Goal: Task Accomplishment & Management: Complete application form

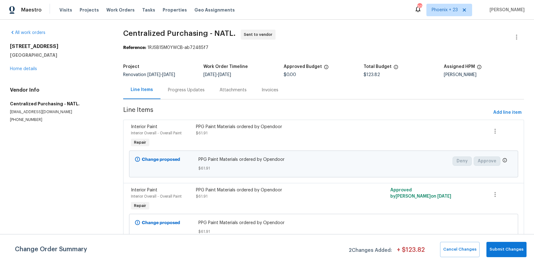
drag, startPoint x: 110, startPoint y: 11, endPoint x: 172, endPoint y: 13, distance: 61.6
click at [110, 11] on span "Work Orders" at bounding box center [120, 10] width 28 height 6
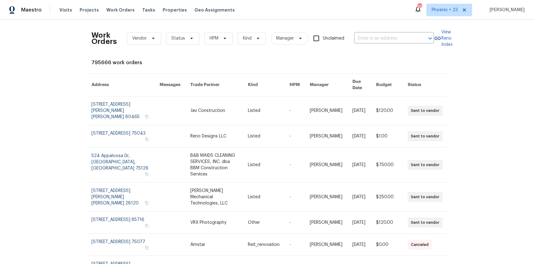
click at [382, 33] on div "Work Orders Vendor Status HPM Kind Manager Unclaimed ​" at bounding box center [262, 38] width 343 height 27
click at [382, 35] on input "text" at bounding box center [385, 39] width 62 height 10
paste input "[STREET_ADDRESS]"
type input "[STREET_ADDRESS]"
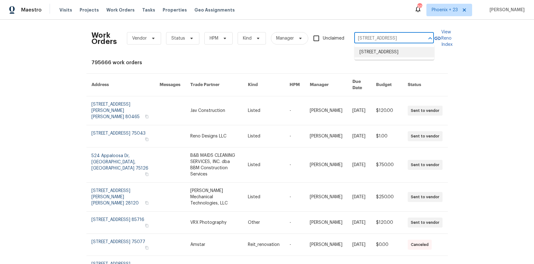
click at [385, 51] on li "[STREET_ADDRESS]" at bounding box center [395, 52] width 80 height 10
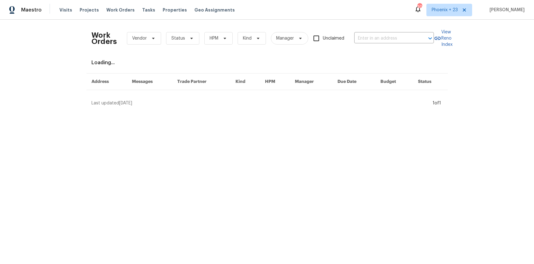
type input "[STREET_ADDRESS]"
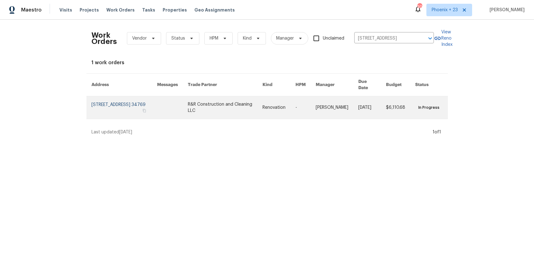
click at [237, 100] on link at bounding box center [225, 107] width 75 height 22
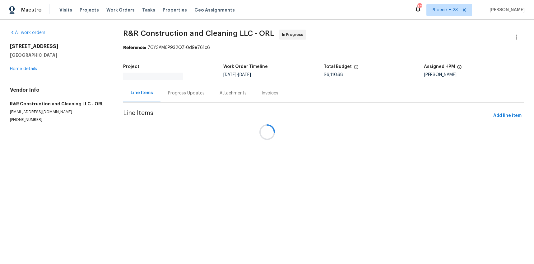
click at [24, 69] on div at bounding box center [267, 132] width 534 height 264
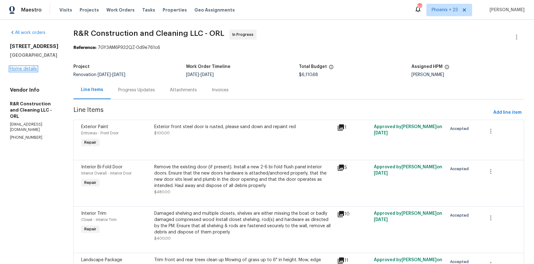
click at [23, 69] on link "Home details" at bounding box center [23, 69] width 27 height 4
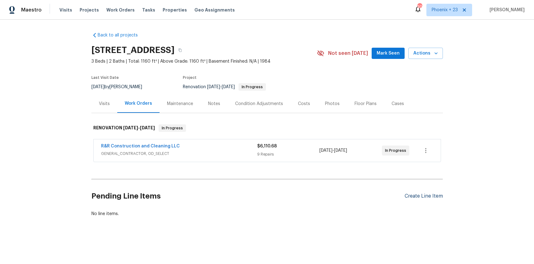
click at [425, 193] on div "Create Line Item" at bounding box center [424, 196] width 38 height 6
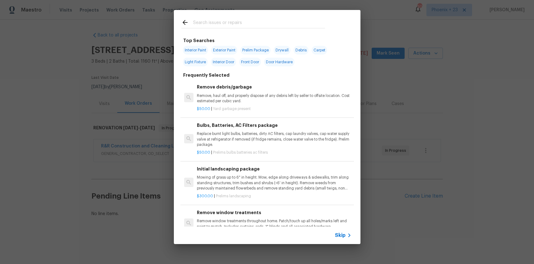
click at [228, 23] on input "text" at bounding box center [259, 23] width 132 height 9
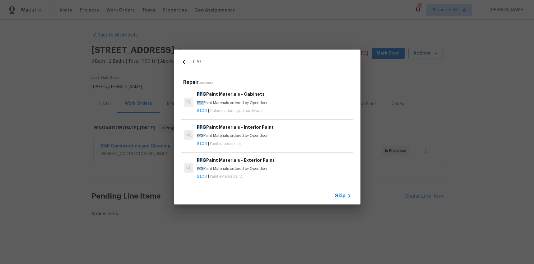
type input "PPG"
click at [272, 91] on h6 "PPG Paint Materials - Cabinets" at bounding box center [274, 94] width 154 height 7
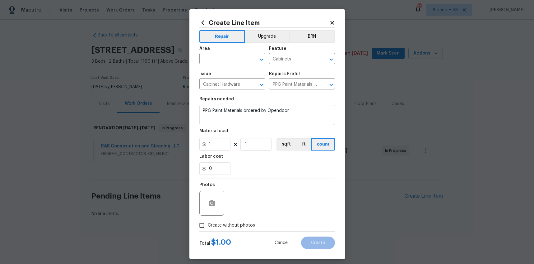
click at [236, 65] on span "Area ​" at bounding box center [232, 55] width 66 height 25
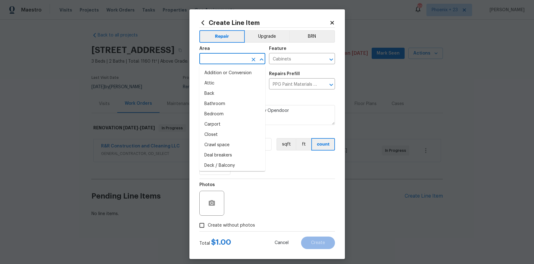
click at [235, 62] on input "text" at bounding box center [223, 59] width 49 height 10
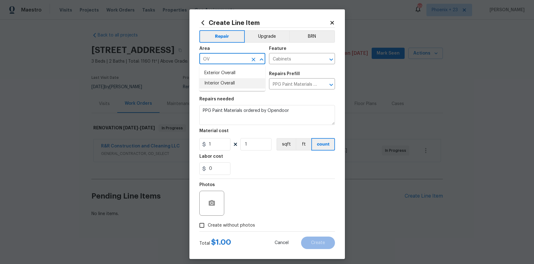
click at [245, 88] on li "Interior Overall" at bounding box center [232, 83] width 66 height 10
type input "Interior Overall"
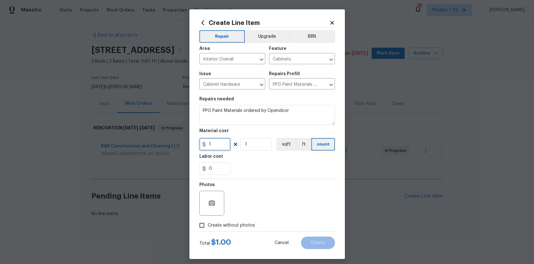
click at [223, 145] on input "1" at bounding box center [214, 144] width 31 height 12
type input "143.04"
click at [242, 220] on label "Create without photos" at bounding box center [225, 225] width 59 height 12
click at [208, 220] on input "Create without photos" at bounding box center [202, 225] width 12 height 12
checkbox input "true"
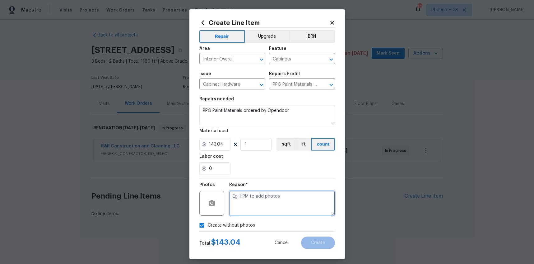
click at [249, 212] on textarea at bounding box center [282, 202] width 106 height 25
type textarea "NA"
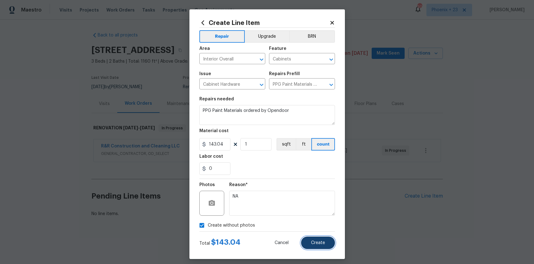
click at [332, 239] on button "Create" at bounding box center [318, 242] width 34 height 12
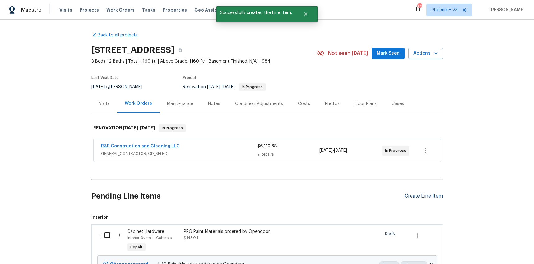
click at [416, 197] on div "Create Line Item" at bounding box center [424, 196] width 38 height 6
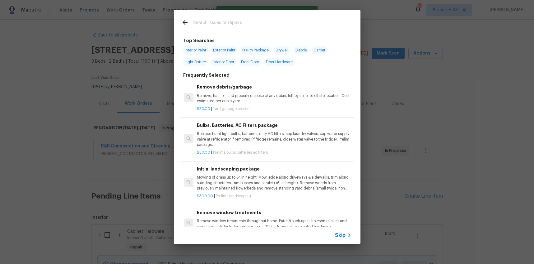
click at [231, 28] on div at bounding box center [253, 28] width 144 height 0
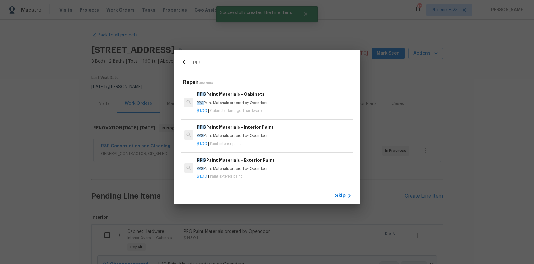
type input "ppg"
click at [259, 96] on h6 "PPG Paint Materials - Cabinets" at bounding box center [274, 94] width 154 height 7
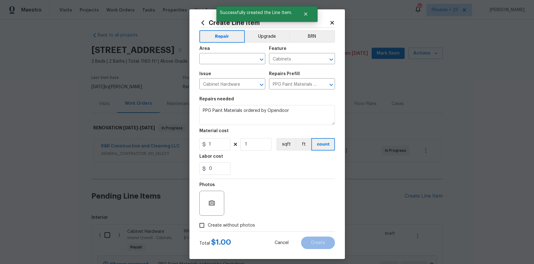
click at [206, 19] on h2 "Create Line Item" at bounding box center [264, 22] width 130 height 7
click at [204, 23] on icon at bounding box center [202, 22] width 7 height 7
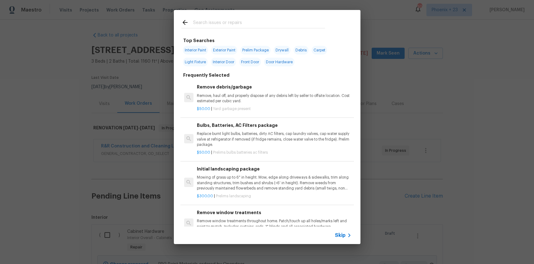
click at [218, 22] on input "text" at bounding box center [259, 23] width 132 height 9
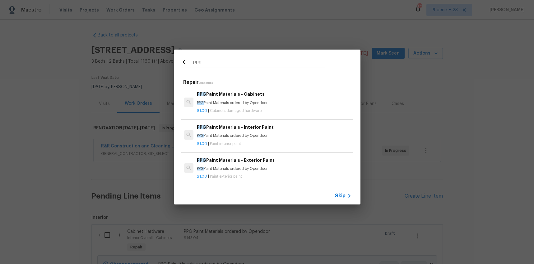
type input "ppg"
click at [272, 138] on p "PPG Paint Materials ordered by Opendoor" at bounding box center [274, 135] width 154 height 5
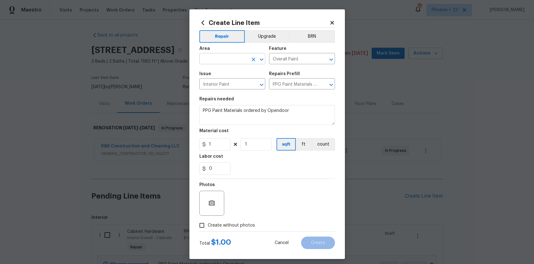
click at [224, 61] on input "text" at bounding box center [223, 59] width 49 height 10
click at [227, 86] on li "Interior Overall" at bounding box center [232, 83] width 66 height 10
type input "Interior Overall"
click at [225, 142] on input "1" at bounding box center [214, 144] width 31 height 12
type input "844.24"
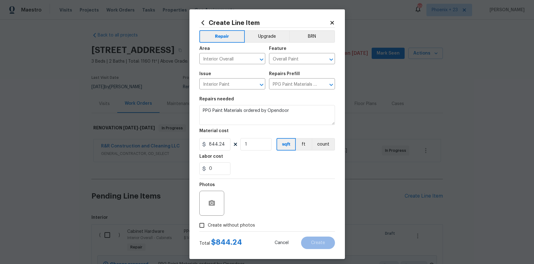
drag, startPoint x: 245, startPoint y: 228, endPoint x: 248, endPoint y: 223, distance: 6.0
click at [245, 228] on span "Create without photos" at bounding box center [231, 225] width 47 height 7
click at [208, 228] on input "Create without photos" at bounding box center [202, 225] width 12 height 12
checkbox input "true"
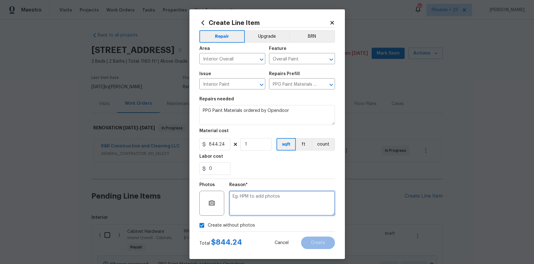
click at [250, 209] on textarea at bounding box center [282, 202] width 106 height 25
type textarea "NA"
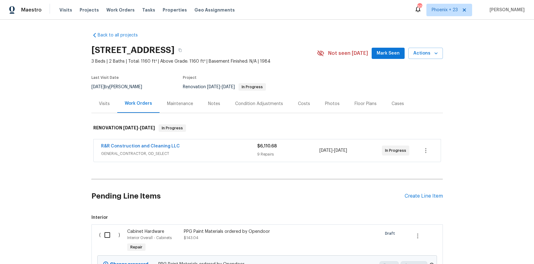
drag, startPoint x: 348, startPoint y: 243, endPoint x: 340, endPoint y: 242, distance: 8.4
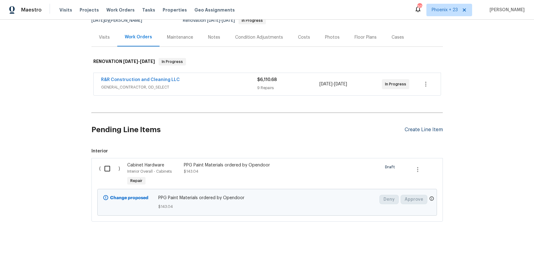
click at [414, 129] on div "Create Line Item" at bounding box center [424, 130] width 38 height 6
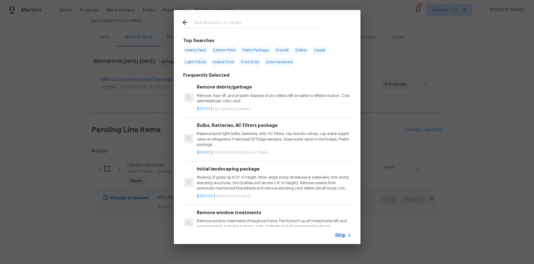
click at [303, 23] on input "text" at bounding box center [259, 23] width 132 height 9
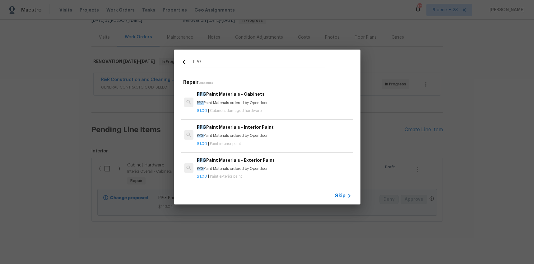
type input "PPG"
click at [315, 128] on h6 "PPG Paint Materials - Interior Paint" at bounding box center [274, 127] width 154 height 7
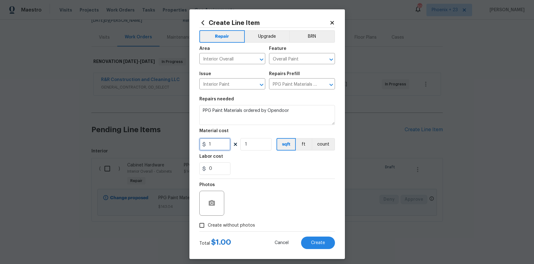
click at [226, 143] on input "1" at bounding box center [214, 144] width 31 height 12
type input "844.24"
drag, startPoint x: 239, startPoint y: 222, endPoint x: 288, endPoint y: 231, distance: 50.1
click at [239, 222] on span "Create without photos" at bounding box center [231, 225] width 47 height 7
click at [208, 222] on input "Create without photos" at bounding box center [202, 225] width 12 height 12
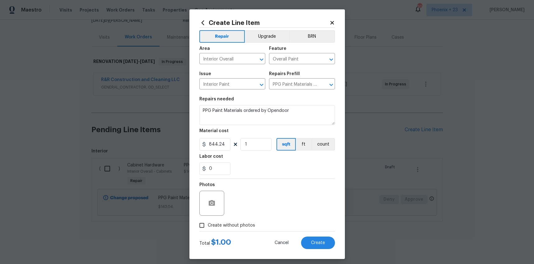
checkbox input "true"
click at [328, 241] on button "Create" at bounding box center [318, 242] width 34 height 12
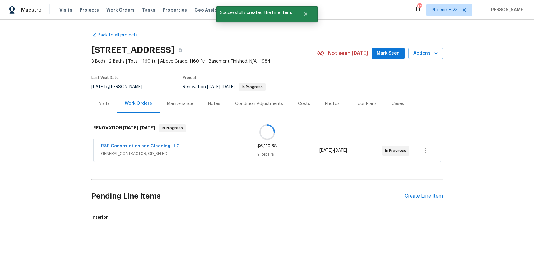
scroll to position [0, 0]
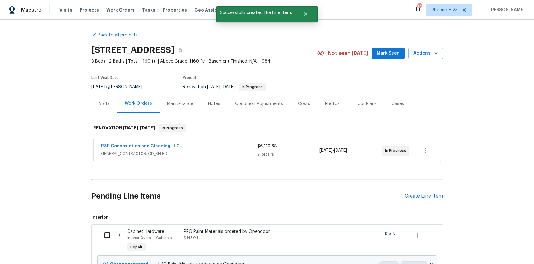
click at [429, 203] on div "Pending Line Items Create Line Item" at bounding box center [267, 195] width 352 height 29
click at [429, 196] on div "Create Line Item" at bounding box center [424, 196] width 38 height 6
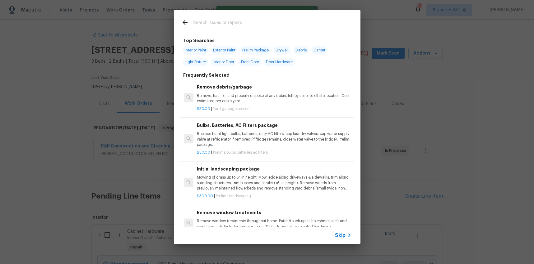
drag, startPoint x: 275, startPoint y: 38, endPoint x: 259, endPoint y: 25, distance: 19.9
click at [269, 32] on div "Top Searches Interior Paint Exterior Paint Prelim Package Drywall Debris Carpet…" at bounding box center [267, 127] width 187 height 234
click at [259, 25] on input "text" at bounding box center [259, 23] width 132 height 9
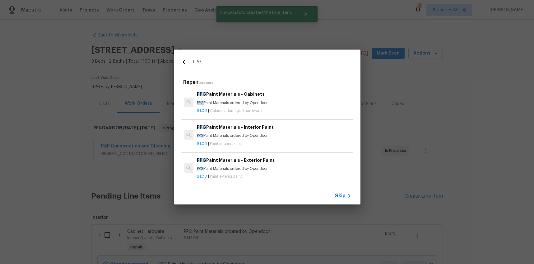
type input "PPG"
click at [307, 159] on h6 "PPG Paint Materials - Exterior Paint" at bounding box center [274, 160] width 154 height 7
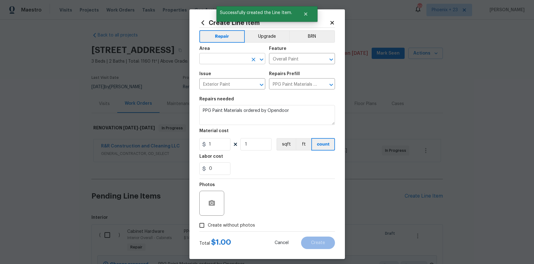
click at [231, 56] on input "text" at bounding box center [223, 59] width 49 height 10
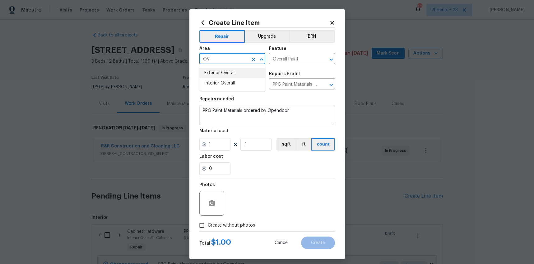
click at [226, 72] on li "Exterior Overall" at bounding box center [232, 73] width 66 height 10
type input "Exterior Overall"
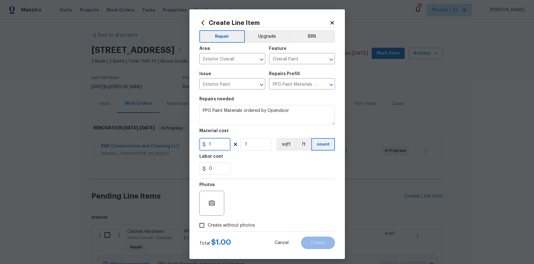
click at [222, 143] on input "1" at bounding box center [214, 144] width 31 height 12
type input "66.39"
click at [227, 218] on div "Photos" at bounding box center [267, 199] width 136 height 40
click at [242, 222] on span "Create without photos" at bounding box center [231, 225] width 47 height 7
click at [208, 222] on input "Create without photos" at bounding box center [202, 225] width 12 height 12
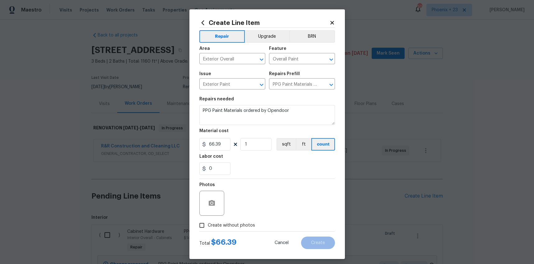
checkbox input "true"
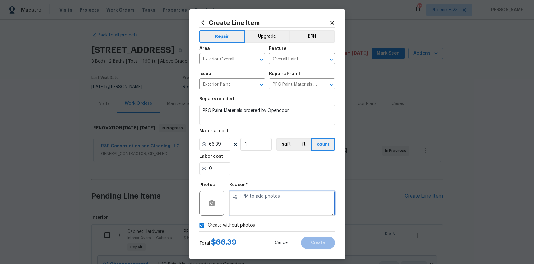
drag, startPoint x: 243, startPoint y: 221, endPoint x: 247, endPoint y: 206, distance: 15.6
click at [247, 206] on textarea at bounding box center [282, 202] width 106 height 25
type textarea "NA"
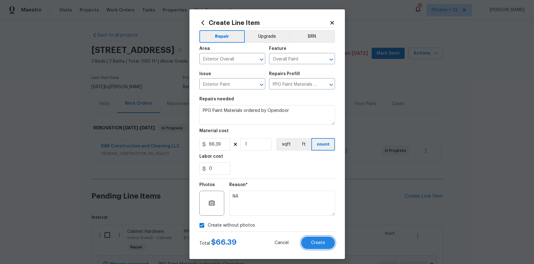
drag, startPoint x: 319, startPoint y: 240, endPoint x: 336, endPoint y: 229, distance: 19.7
click at [320, 240] on button "Create" at bounding box center [318, 242] width 34 height 12
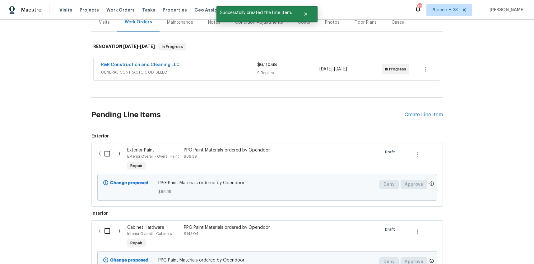
scroll to position [112, 0]
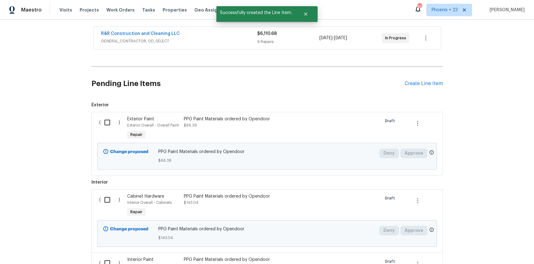
drag, startPoint x: 107, startPoint y: 119, endPoint x: 115, endPoint y: 193, distance: 74.5
click at [107, 119] on input "checkbox" at bounding box center [110, 122] width 18 height 13
checkbox input "true"
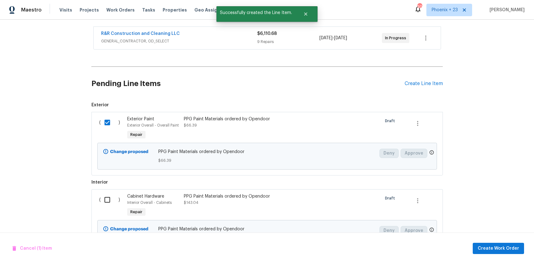
click at [110, 197] on input "checkbox" at bounding box center [110, 199] width 18 height 13
checkbox input "true"
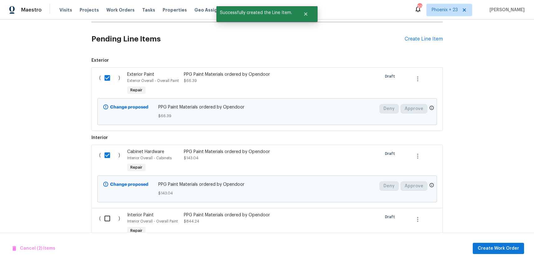
scroll to position [207, 0]
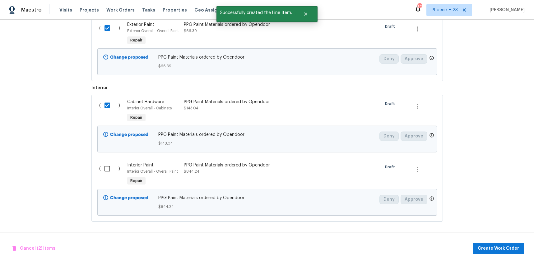
click at [111, 165] on input "checkbox" at bounding box center [110, 168] width 18 height 13
checkbox input "true"
click at [492, 252] on button "Create Work Order" at bounding box center [498, 248] width 51 height 12
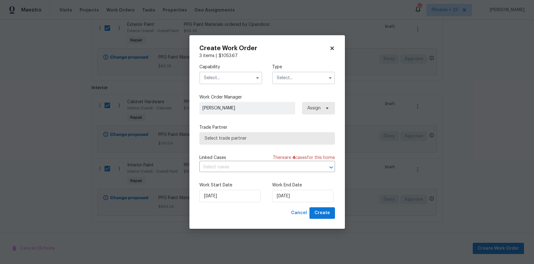
click at [224, 81] on input "text" at bounding box center [230, 78] width 63 height 12
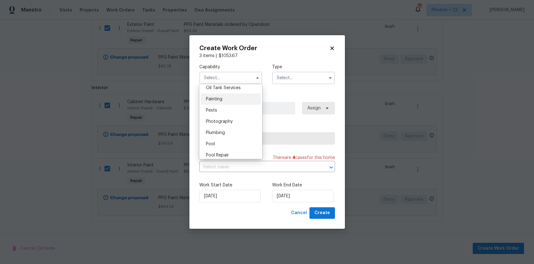
scroll to position [514, 0]
drag, startPoint x: 224, startPoint y: 99, endPoint x: 280, endPoint y: 87, distance: 57.2
click at [224, 99] on div "Painting" at bounding box center [231, 99] width 60 height 11
type input "Painting"
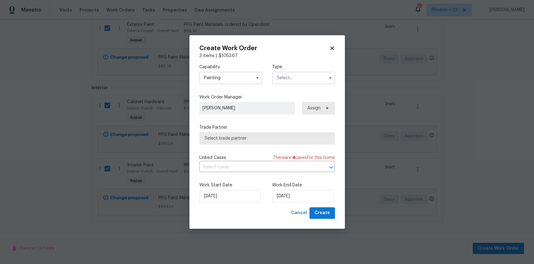
click at [309, 78] on input "text" at bounding box center [303, 78] width 63 height 12
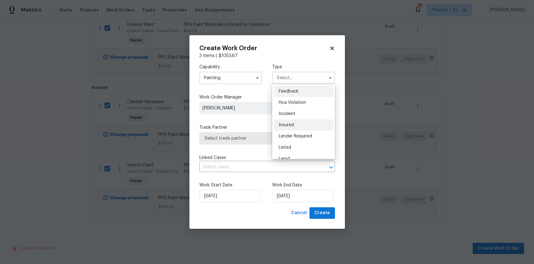
scroll to position [74, 0]
click at [300, 116] on span "Renovation" at bounding box center [290, 118] width 23 height 4
type input "Renovation"
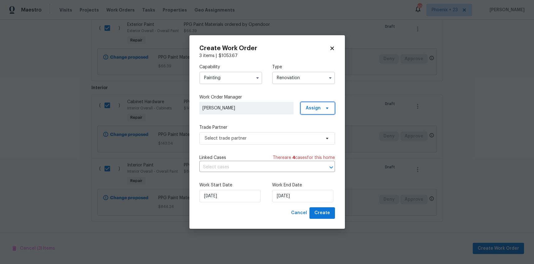
click at [315, 105] on span "Assign" at bounding box center [313, 108] width 15 height 6
click at [310, 130] on div "Assign to me" at bounding box center [320, 134] width 35 height 9
drag, startPoint x: 318, startPoint y: 133, endPoint x: 309, endPoint y: 134, distance: 9.4
click at [318, 133] on div "Assign to me" at bounding box center [318, 134] width 27 height 6
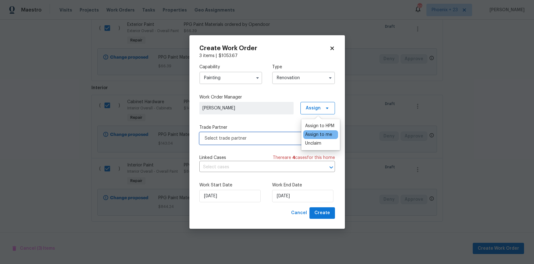
click at [277, 133] on span "Select trade partner" at bounding box center [267, 138] width 136 height 12
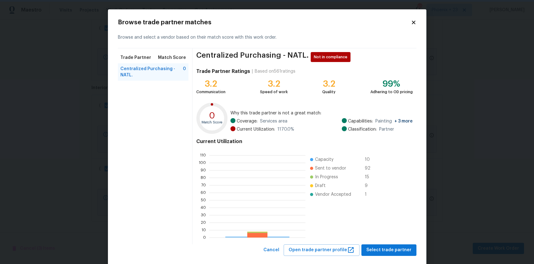
scroll to position [87, 96]
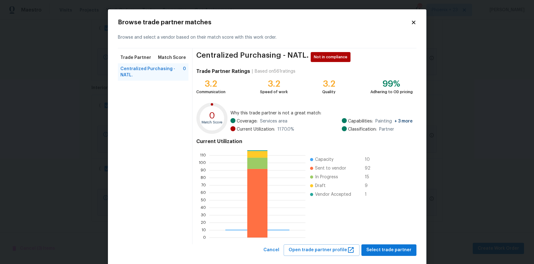
click at [368, 243] on div "Centralized Purchasing - NATL. Not in compliance Trade Partner Ratings | Based …" at bounding box center [305, 146] width 224 height 196
click at [372, 248] on span "Select trade partner" at bounding box center [389, 250] width 45 height 8
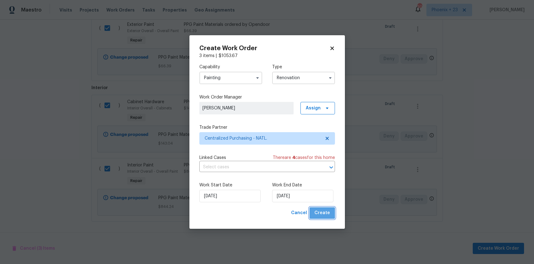
click at [329, 214] on span "Create" at bounding box center [323, 213] width 16 height 8
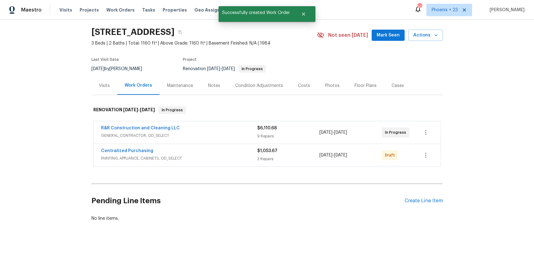
scroll to position [0, 0]
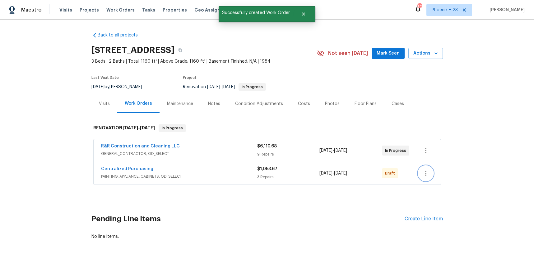
click at [427, 171] on icon "button" at bounding box center [425, 172] width 7 height 7
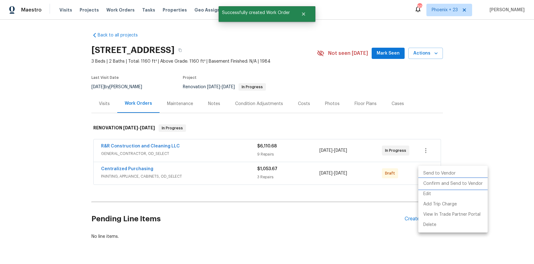
click at [426, 181] on li "Confirm and Send to Vendor" at bounding box center [452, 183] width 69 height 10
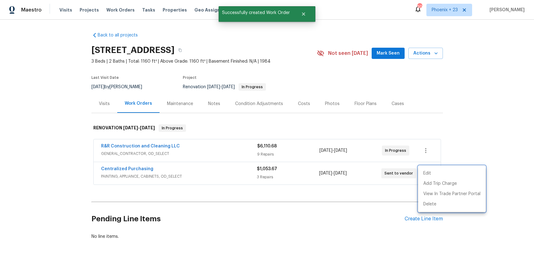
drag, startPoint x: 143, startPoint y: 172, endPoint x: 138, endPoint y: 171, distance: 4.2
click at [143, 172] on div at bounding box center [267, 132] width 534 height 264
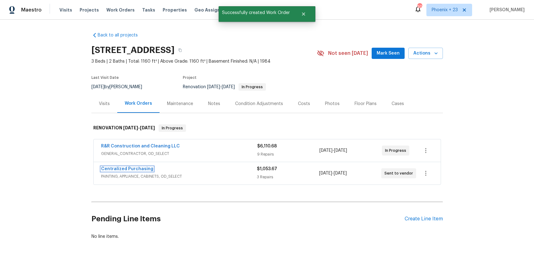
click at [138, 170] on link "Centralized Purchasing" at bounding box center [127, 168] width 52 height 4
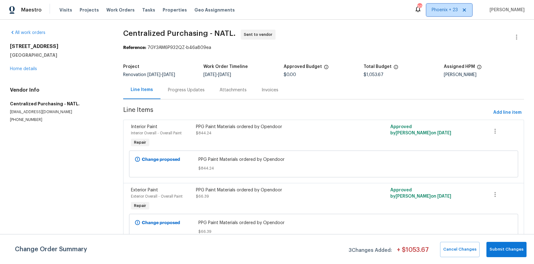
click at [455, 9] on span "Phoenix + 23" at bounding box center [445, 10] width 26 height 6
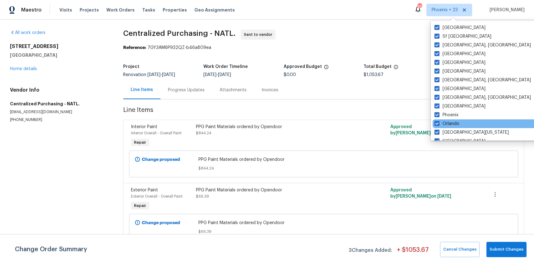
scroll to position [417, 0]
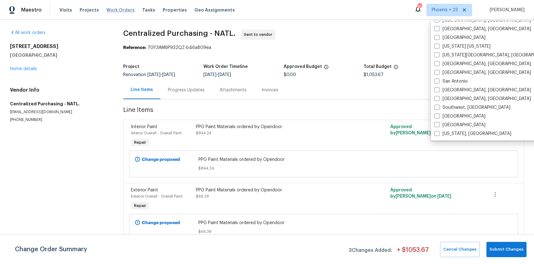
click at [128, 9] on span "Work Orders" at bounding box center [120, 10] width 28 height 6
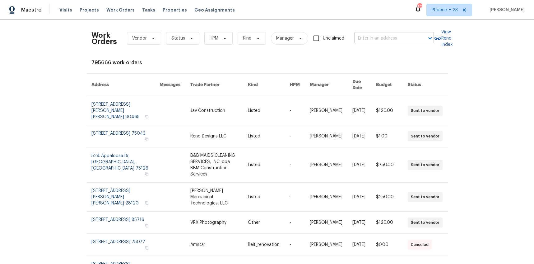
click at [406, 40] on input "text" at bounding box center [385, 39] width 62 height 10
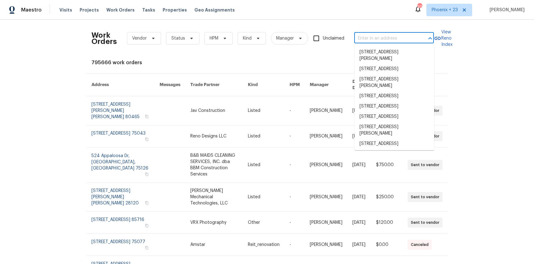
paste input "[STREET_ADDRESS]"
type input "[STREET_ADDRESS]"
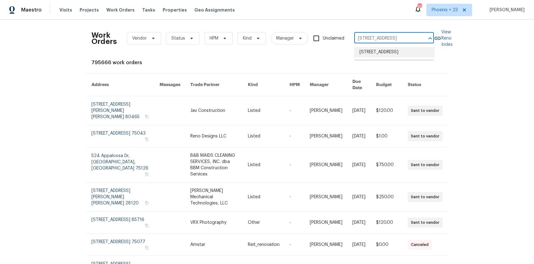
click at [388, 52] on li "[STREET_ADDRESS]" at bounding box center [395, 52] width 80 height 10
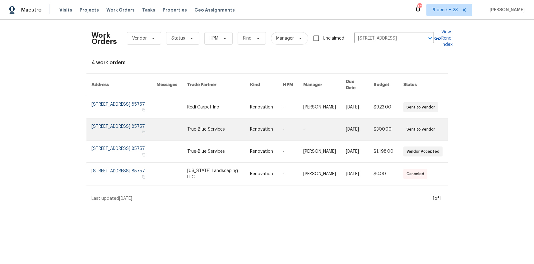
click at [205, 118] on link at bounding box center [218, 129] width 63 height 22
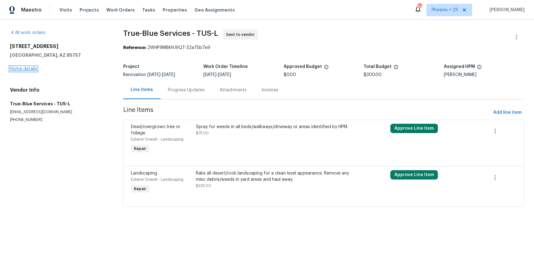
click at [20, 68] on link "Home details" at bounding box center [23, 69] width 27 height 4
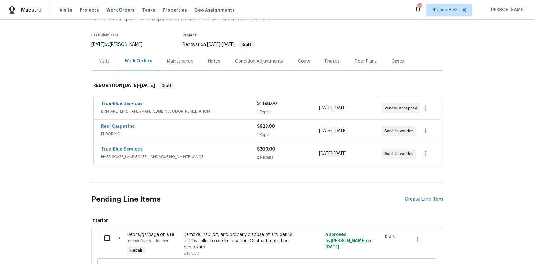
scroll to position [55, 0]
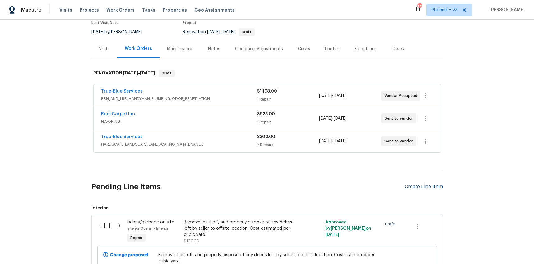
click at [428, 187] on div "Create Line Item" at bounding box center [424, 187] width 38 height 6
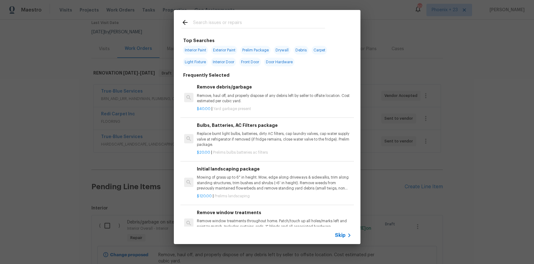
click at [226, 21] on input "text" at bounding box center [259, 23] width 132 height 9
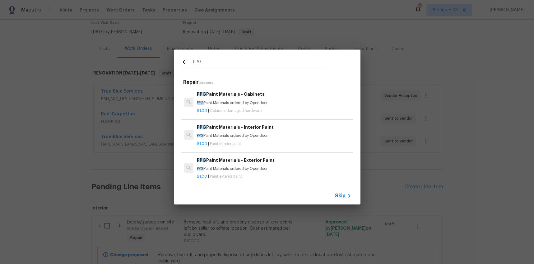
type input "PPG"
click at [262, 134] on p "PPG Paint Materials ordered by Opendoor" at bounding box center [274, 135] width 154 height 5
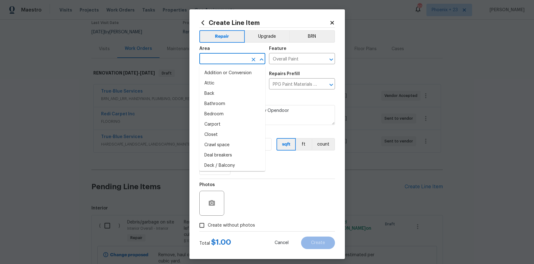
click at [225, 63] on input "text" at bounding box center [223, 59] width 49 height 10
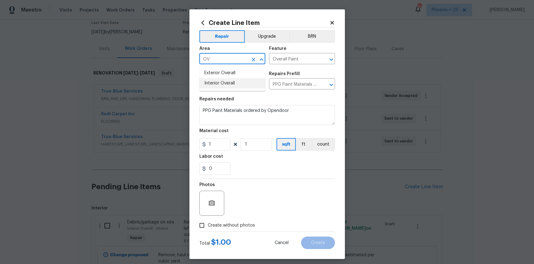
click at [230, 82] on li "Interior Overall" at bounding box center [232, 83] width 66 height 10
type input "Interior Overall"
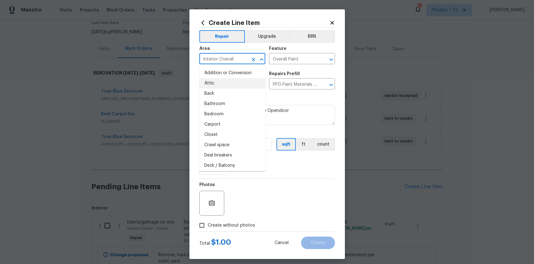
drag, startPoint x: 287, startPoint y: 165, endPoint x: 278, endPoint y: 164, distance: 8.8
click at [284, 165] on div "0" at bounding box center [267, 168] width 136 height 12
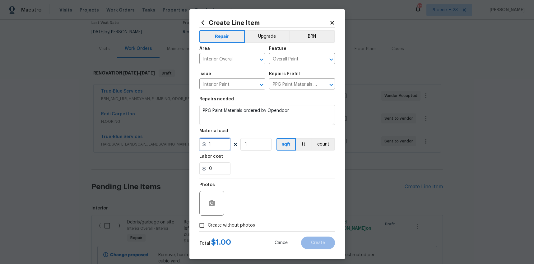
drag, startPoint x: 208, startPoint y: 144, endPoint x: 199, endPoint y: 143, distance: 9.4
click at [199, 143] on div "Create Line Item Repair Upgrade BRN Area Interior Overall ​ Feature Overall Pai…" at bounding box center [267, 133] width 156 height 249
type input "497.58"
drag, startPoint x: 218, startPoint y: 219, endPoint x: 236, endPoint y: 221, distance: 17.6
click at [220, 220] on label "Create without photos" at bounding box center [225, 225] width 59 height 12
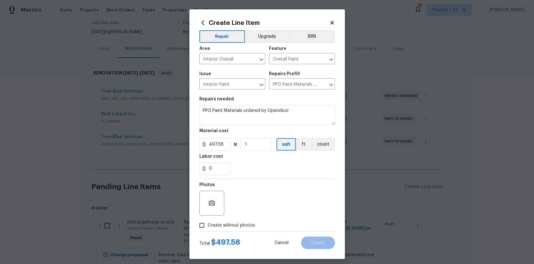
click at [208, 220] on input "Create without photos" at bounding box center [202, 225] width 12 height 12
checkbox input "true"
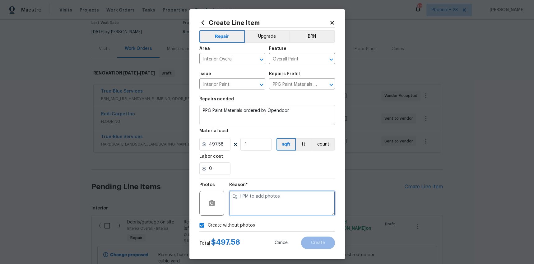
click at [253, 206] on textarea at bounding box center [282, 202] width 106 height 25
type textarea "NA"
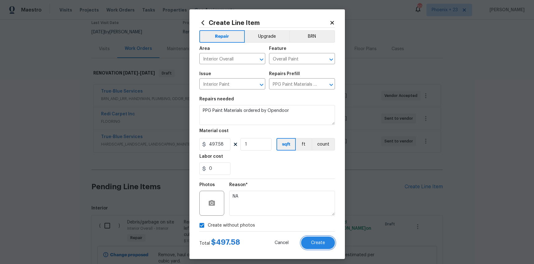
drag, startPoint x: 320, startPoint y: 243, endPoint x: 337, endPoint y: 235, distance: 18.1
click at [320, 243] on span "Create" at bounding box center [318, 242] width 14 height 5
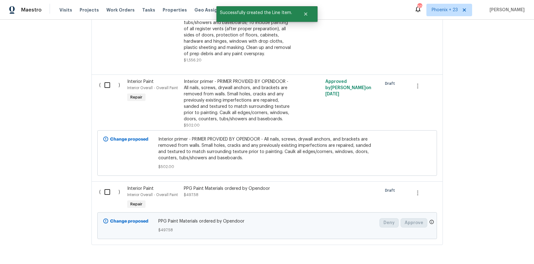
scroll to position [368, 0]
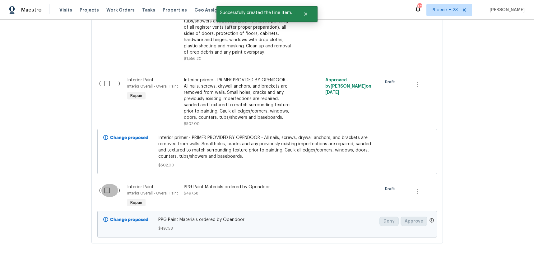
click at [114, 193] on input "checkbox" at bounding box center [110, 190] width 18 height 13
checkbox input "true"
click at [495, 248] on span "Create Work Order" at bounding box center [498, 248] width 41 height 8
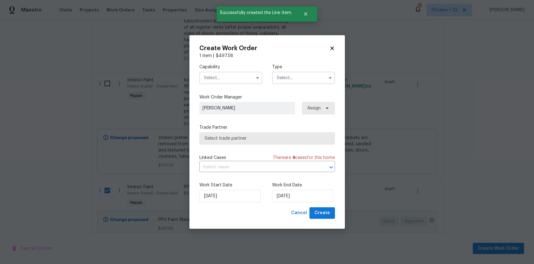
click at [233, 79] on input "text" at bounding box center [230, 78] width 63 height 12
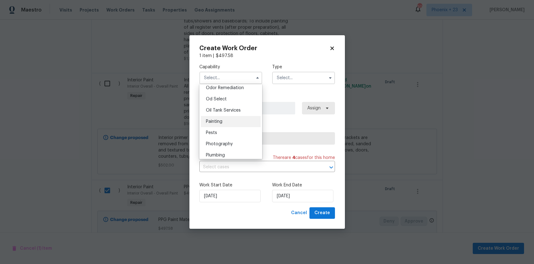
scroll to position [495, 0]
drag, startPoint x: 228, startPoint y: 117, endPoint x: 235, endPoint y: 115, distance: 7.4
click at [228, 117] on div "Painting" at bounding box center [231, 118] width 60 height 11
type input "Painting"
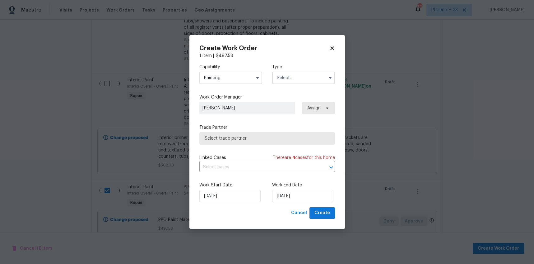
click at [291, 79] on input "text" at bounding box center [303, 78] width 63 height 12
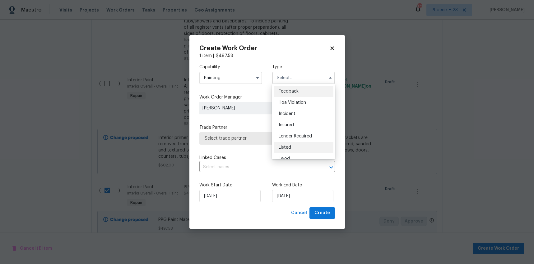
scroll to position [74, 0]
click at [293, 116] on span "Renovation" at bounding box center [290, 118] width 23 height 4
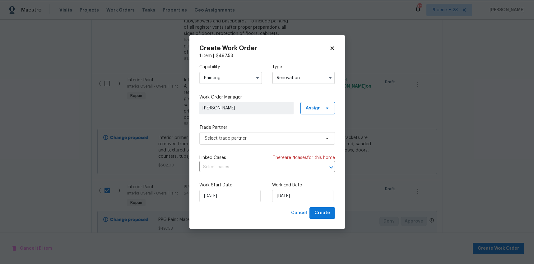
type input "Renovation"
click at [315, 110] on span "Assign" at bounding box center [313, 108] width 15 height 6
click at [315, 131] on div "Assign to me" at bounding box center [320, 134] width 35 height 9
drag, startPoint x: 312, startPoint y: 136, endPoint x: 301, endPoint y: 136, distance: 11.2
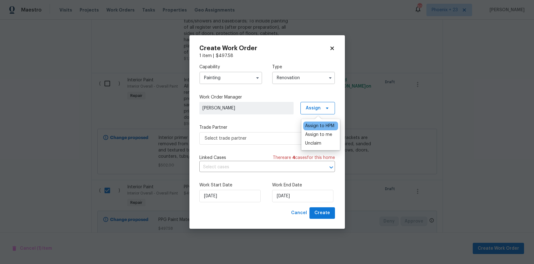
click at [312, 136] on div "Assign to me" at bounding box center [318, 134] width 27 height 6
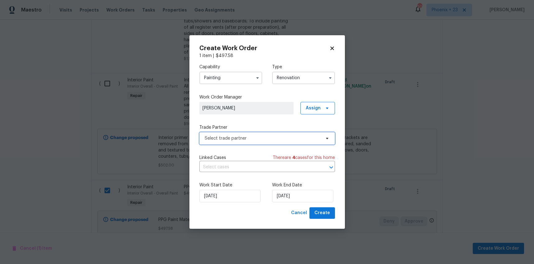
click at [261, 132] on span "Select trade partner" at bounding box center [267, 138] width 136 height 12
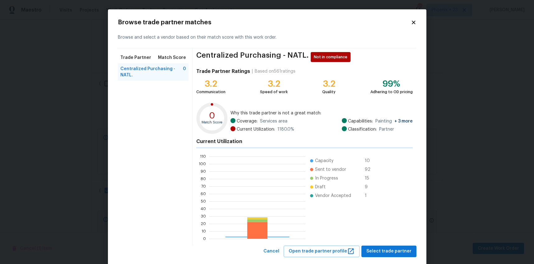
scroll to position [87, 96]
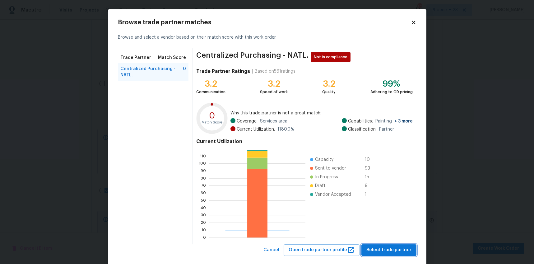
click at [409, 254] on button "Select trade partner" at bounding box center [389, 250] width 55 height 12
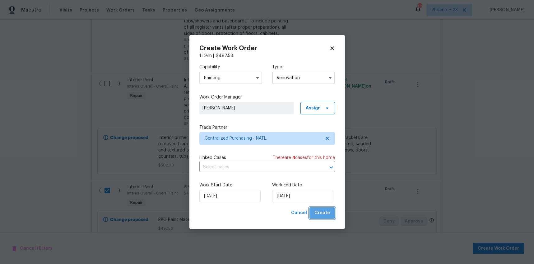
click at [332, 210] on button "Create" at bounding box center [323, 213] width 26 height 12
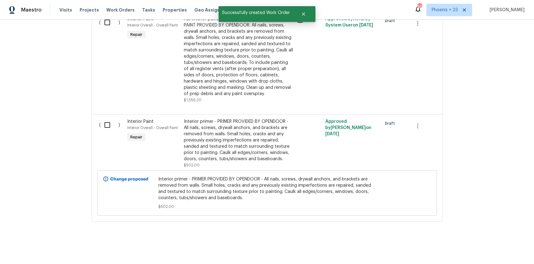
scroll to position [0, 0]
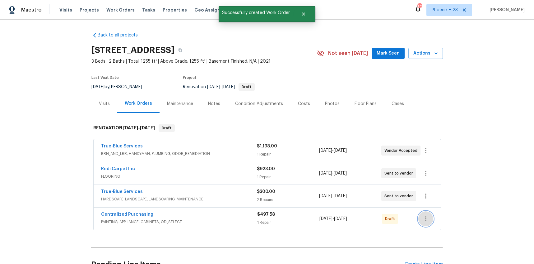
click at [429, 222] on button "button" at bounding box center [425, 218] width 15 height 15
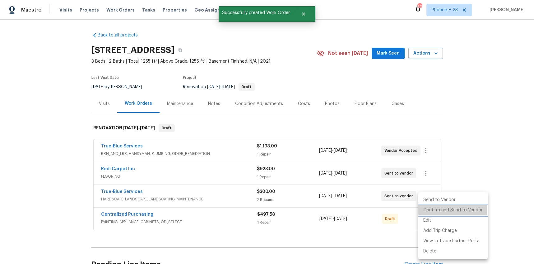
click at [428, 209] on li "Confirm and Send to Vendor" at bounding box center [452, 210] width 69 height 10
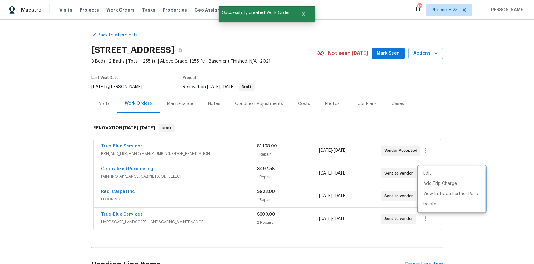
drag, startPoint x: 149, startPoint y: 165, endPoint x: 138, endPoint y: 165, distance: 10.3
click at [142, 165] on div at bounding box center [267, 132] width 534 height 264
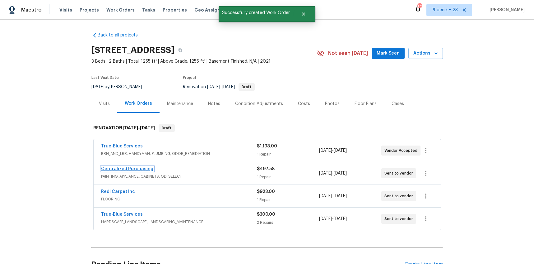
click at [132, 169] on link "Centralized Purchasing" at bounding box center [127, 168] width 52 height 4
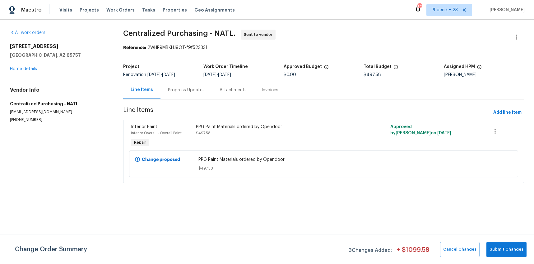
drag, startPoint x: 119, startPoint y: 8, endPoint x: 138, endPoint y: 15, distance: 20.4
click at [119, 8] on span "Work Orders" at bounding box center [120, 10] width 28 height 6
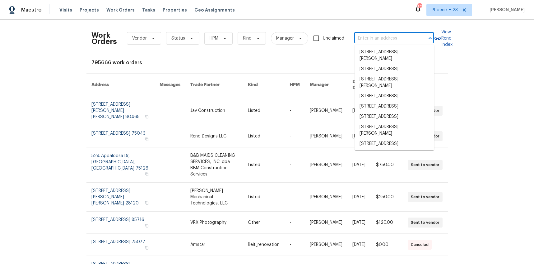
click at [400, 34] on input "text" at bounding box center [385, 39] width 62 height 10
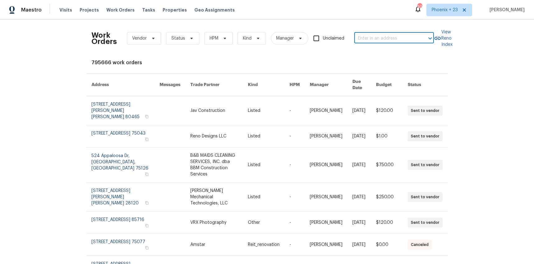
click at [397, 40] on input "text" at bounding box center [385, 39] width 62 height 10
type input "V"
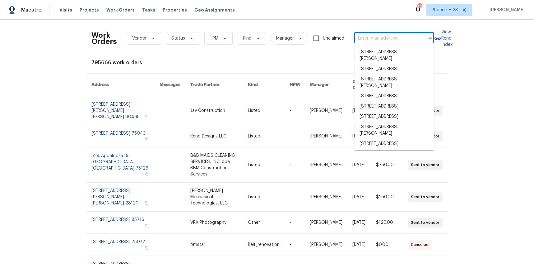
paste input "[STREET_ADDRESS]"
type input "[STREET_ADDRESS]"
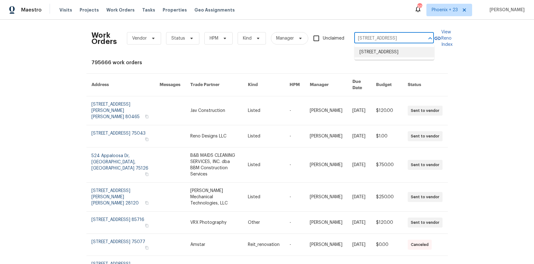
click at [394, 52] on li "[STREET_ADDRESS]" at bounding box center [395, 52] width 80 height 10
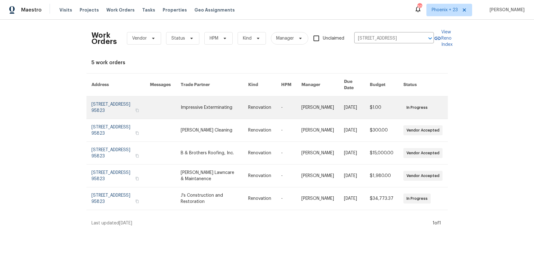
click at [178, 98] on link at bounding box center [165, 107] width 31 height 22
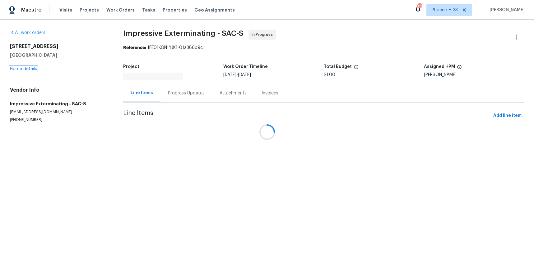
click at [28, 68] on link "Home details" at bounding box center [23, 69] width 27 height 4
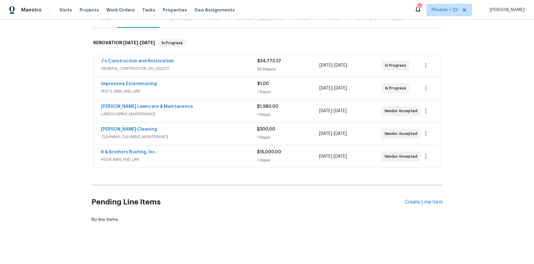
scroll to position [86, 0]
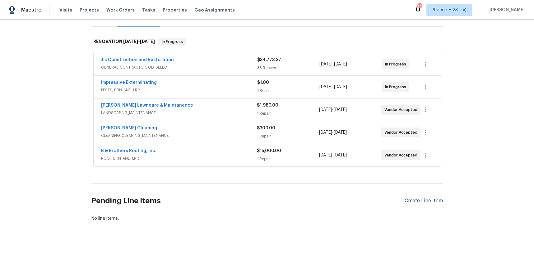
click at [412, 200] on div "Create Line Item" at bounding box center [424, 201] width 38 height 6
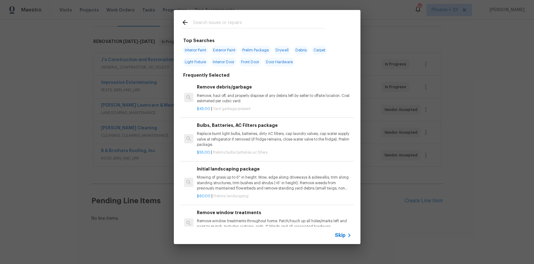
click at [227, 16] on div at bounding box center [253, 22] width 159 height 25
click at [223, 20] on input "text" at bounding box center [259, 23] width 132 height 9
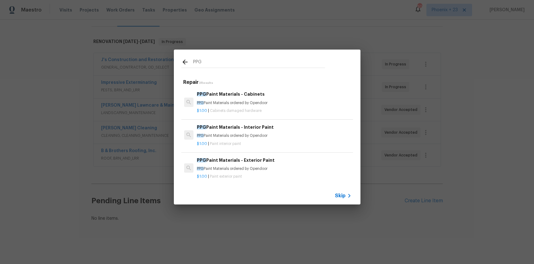
type input "PPG"
click at [295, 134] on p "PPG Paint Materials ordered by Opendoor" at bounding box center [274, 135] width 154 height 5
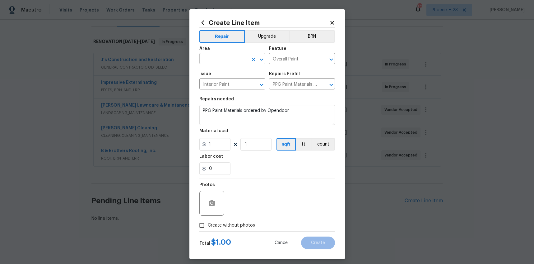
click at [240, 60] on input "text" at bounding box center [223, 59] width 49 height 10
click at [238, 78] on li "Interior Overall" at bounding box center [232, 83] width 66 height 10
type input "Interior Overall"
click at [332, 20] on icon at bounding box center [332, 23] width 6 height 6
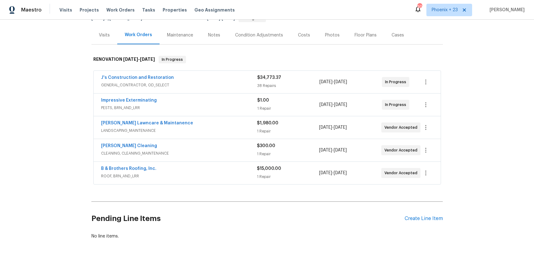
scroll to position [78, 0]
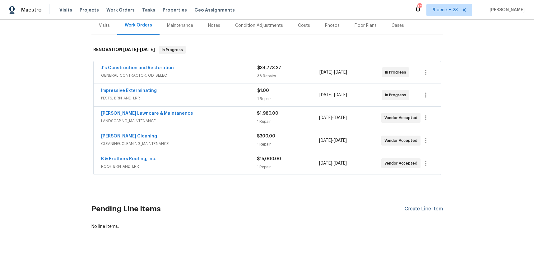
click at [426, 206] on div "Create Line Item" at bounding box center [424, 209] width 38 height 6
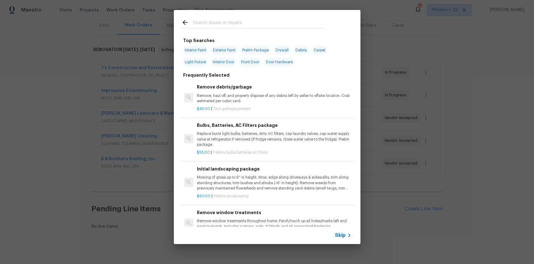
click at [267, 24] on input "text" at bounding box center [259, 23] width 132 height 9
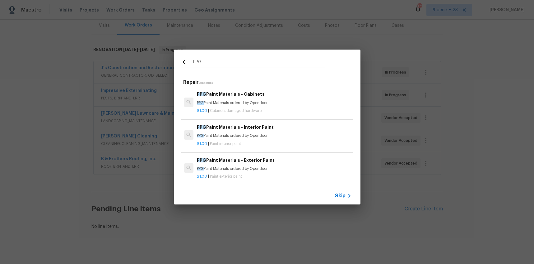
type input "PPG"
click at [283, 137] on p "PPG Paint Materials ordered by Opendoor" at bounding box center [274, 135] width 154 height 5
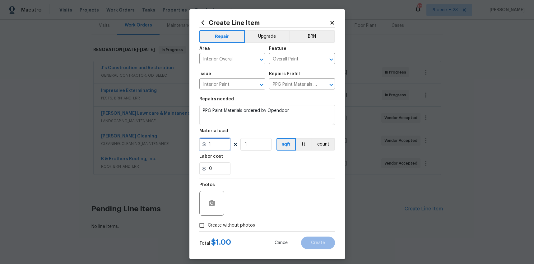
drag, startPoint x: 223, startPoint y: 143, endPoint x: 204, endPoint y: 142, distance: 19.6
click at [204, 142] on div "1" at bounding box center [214, 144] width 31 height 12
type input "649.38"
drag, startPoint x: 241, startPoint y: 224, endPoint x: 252, endPoint y: 221, distance: 11.1
click at [241, 224] on span "Create without photos" at bounding box center [231, 225] width 47 height 7
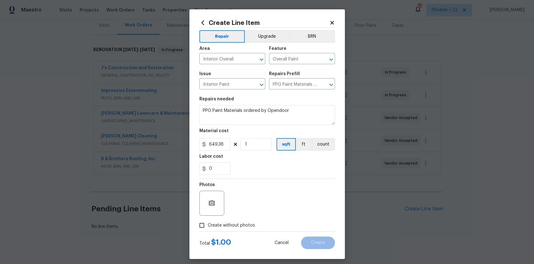
click at [208, 224] on input "Create without photos" at bounding box center [202, 225] width 12 height 12
checkbox input "true"
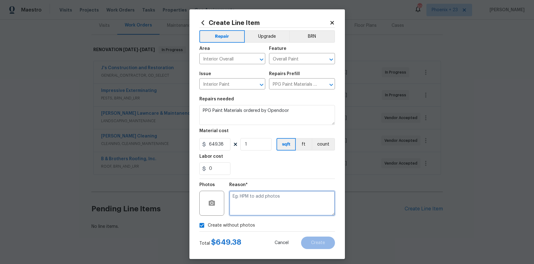
click at [258, 203] on textarea at bounding box center [282, 202] width 106 height 25
type textarea "NA"
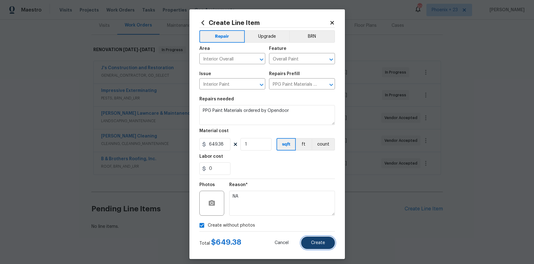
click at [328, 238] on button "Create" at bounding box center [318, 242] width 34 height 12
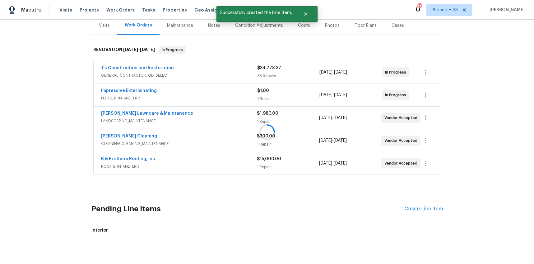
click at [417, 208] on div at bounding box center [267, 132] width 534 height 264
click at [415, 208] on div "Create Line Item" at bounding box center [424, 209] width 38 height 6
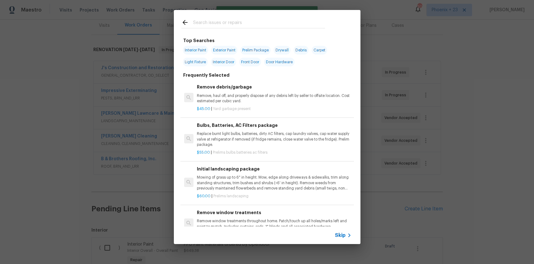
click at [247, 26] on input "text" at bounding box center [259, 23] width 132 height 9
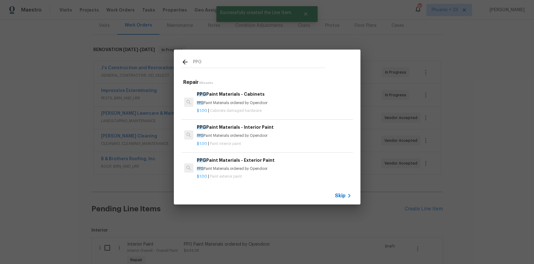
type input "PPG"
click at [292, 114] on div "PPG Paint Materials - Cabinets PPG Paint Materials ordered by Opendoor $1.00 | …" at bounding box center [274, 102] width 156 height 25
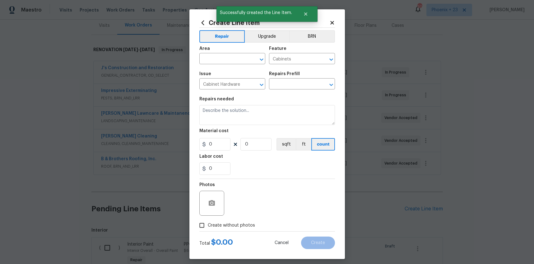
type input "PPG Paint Materials - Cabinets $1.00"
type textarea "PPG Paint Materials ordered by Opendoor"
type input "1"
click at [219, 59] on input "text" at bounding box center [223, 59] width 49 height 10
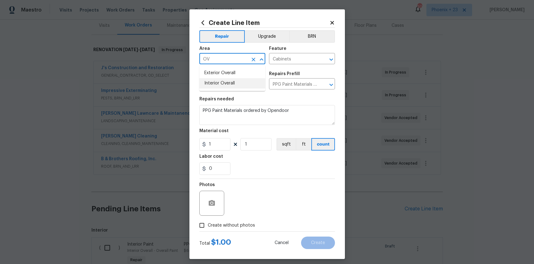
drag, startPoint x: 220, startPoint y: 84, endPoint x: 220, endPoint y: 124, distance: 40.4
click at [220, 84] on li "Interior Overall" at bounding box center [232, 83] width 66 height 10
type input "Interior Overall"
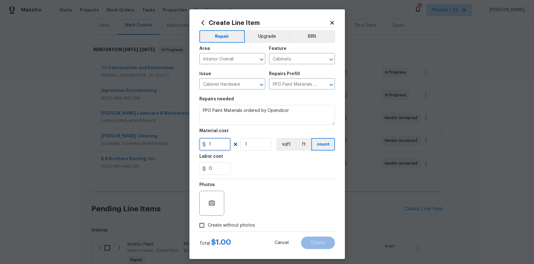
click at [219, 141] on input "1" at bounding box center [214, 144] width 31 height 12
drag, startPoint x: 209, startPoint y: 143, endPoint x: 201, endPoint y: 142, distance: 8.7
click at [201, 142] on input "1" at bounding box center [214, 144] width 31 height 12
type input "558.7"
click at [220, 230] on label "Create without photos" at bounding box center [225, 225] width 59 height 12
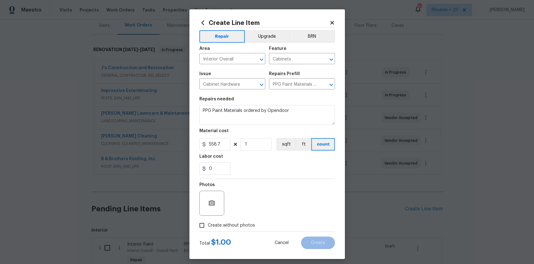
click at [208, 230] on input "Create without photos" at bounding box center [202, 225] width 12 height 12
checkbox input "true"
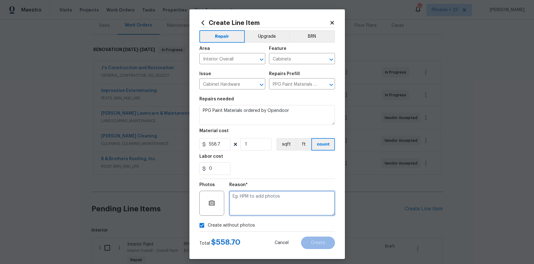
click at [236, 212] on textarea at bounding box center [282, 202] width 106 height 25
type textarea "NA"
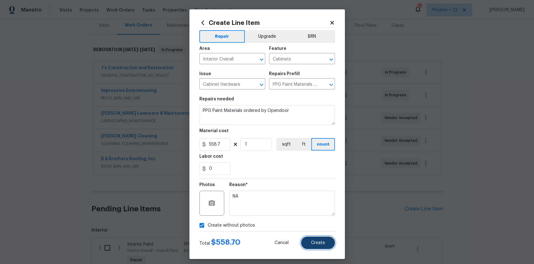
click at [320, 239] on button "Create" at bounding box center [318, 242] width 34 height 12
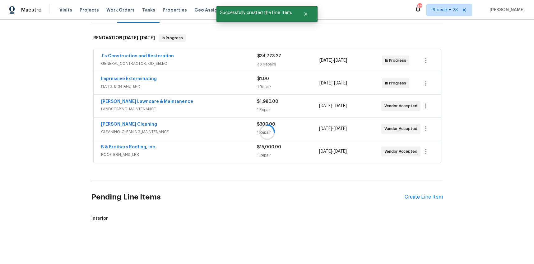
scroll to position [157, 0]
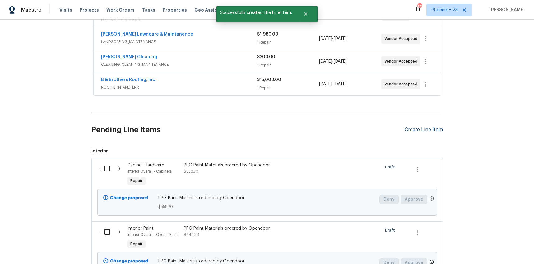
click at [424, 131] on div "Create Line Item" at bounding box center [424, 130] width 38 height 6
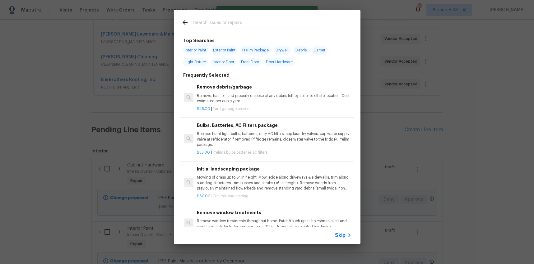
drag, startPoint x: 223, startPoint y: 8, endPoint x: 227, endPoint y: 19, distance: 11.6
click at [223, 9] on div "Top Searches Interior Paint Exterior Paint Prelim Package Drywall Debris Carpet…" at bounding box center [267, 127] width 534 height 254
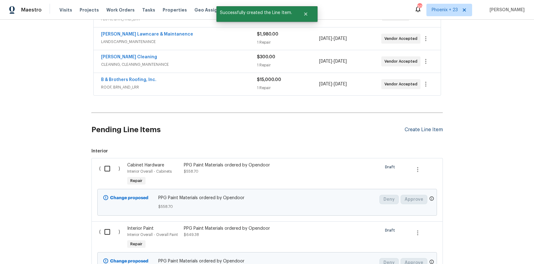
click at [424, 130] on div "Create Line Item" at bounding box center [424, 130] width 38 height 6
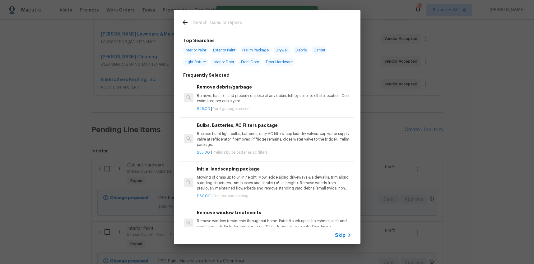
click at [269, 22] on input "text" at bounding box center [259, 23] width 132 height 9
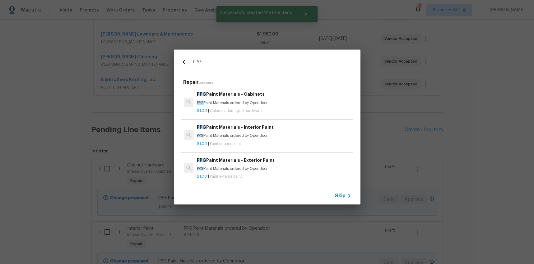
type input "PPG"
click at [290, 162] on h6 "PPG Paint Materials - Exterior Paint" at bounding box center [274, 160] width 154 height 7
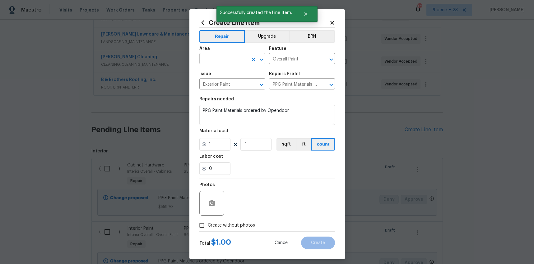
click at [228, 63] on input "text" at bounding box center [223, 59] width 49 height 10
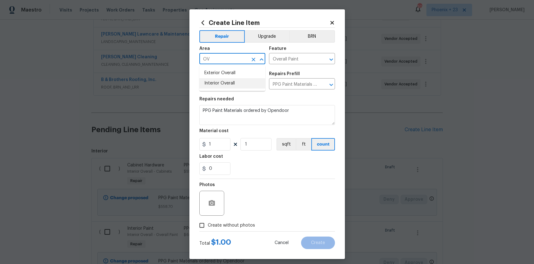
click at [228, 82] on li "Interior Overall" at bounding box center [232, 83] width 66 height 10
type input "Interior Overall"
click at [220, 147] on input "1" at bounding box center [214, 144] width 31 height 12
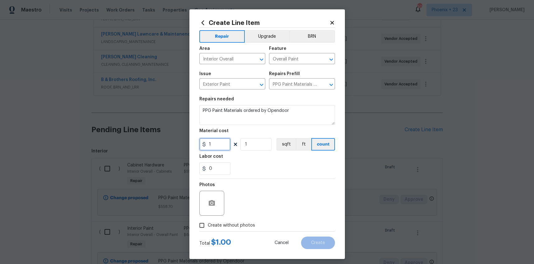
drag, startPoint x: 207, startPoint y: 145, endPoint x: 196, endPoint y: 144, distance: 11.0
click at [196, 144] on div "Create Line Item Repair Upgrade BRN Area Interior Overall ​ Feature Overall Pai…" at bounding box center [267, 133] width 156 height 249
type input "642.36"
click at [235, 226] on span "Create without photos" at bounding box center [231, 225] width 47 height 7
click at [208, 226] on input "Create without photos" at bounding box center [202, 225] width 12 height 12
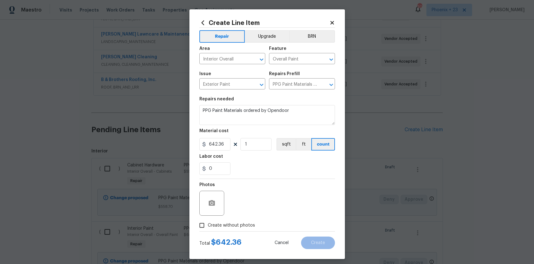
checkbox input "true"
click at [244, 217] on div "Reason*" at bounding box center [282, 199] width 106 height 40
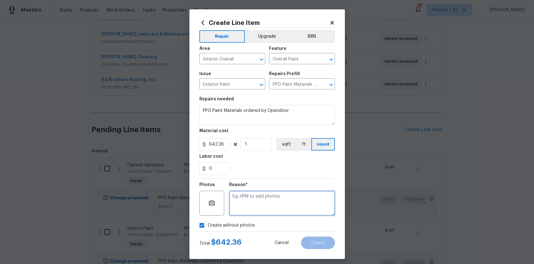
click at [250, 210] on textarea at bounding box center [282, 202] width 106 height 25
type textarea "NA"
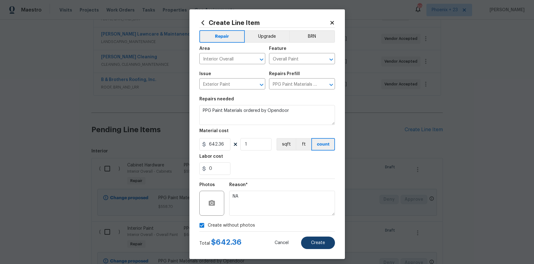
click at [325, 252] on div "Create Line Item Repair Upgrade BRN Area Interior Overall ​ Feature Overall Pai…" at bounding box center [267, 133] width 156 height 249
click at [318, 242] on span "Create" at bounding box center [318, 242] width 14 height 5
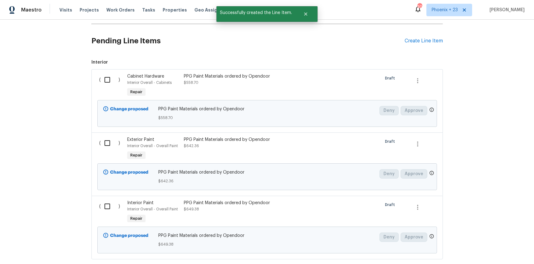
scroll to position [282, 0]
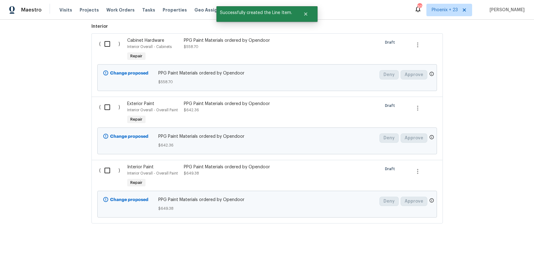
click at [105, 47] on input "checkbox" at bounding box center [110, 43] width 18 height 13
checkbox input "true"
drag, startPoint x: 109, startPoint y: 120, endPoint x: 109, endPoint y: 115, distance: 5.6
click at [109, 120] on div "( )" at bounding box center [111, 113] width 28 height 29
click at [110, 108] on input "checkbox" at bounding box center [110, 106] width 18 height 13
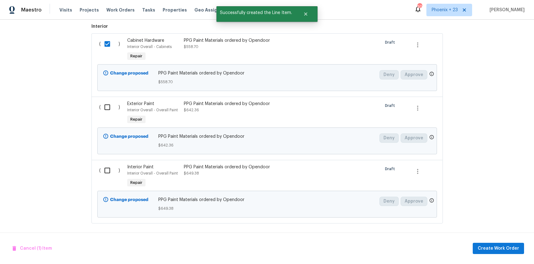
checkbox input "true"
click at [108, 174] on input "checkbox" at bounding box center [110, 170] width 18 height 13
checkbox input "true"
click at [507, 248] on span "Create Work Order" at bounding box center [498, 248] width 41 height 8
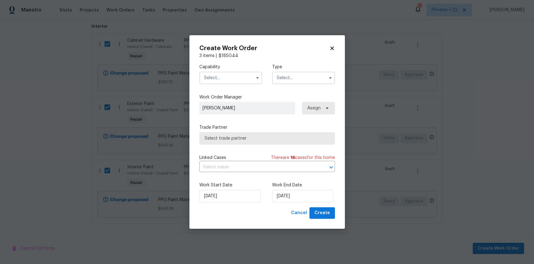
click at [235, 85] on div "Capability Type" at bounding box center [267, 74] width 136 height 30
click at [232, 83] on div "Capability Type" at bounding box center [267, 74] width 136 height 30
drag, startPoint x: 228, startPoint y: 78, endPoint x: 227, endPoint y: 82, distance: 4.4
click at [228, 78] on input "text" at bounding box center [230, 78] width 63 height 12
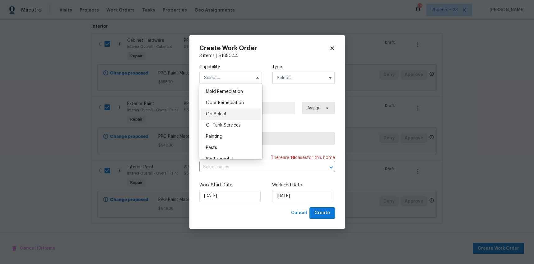
scroll to position [479, 0]
click at [231, 132] on div "Painting" at bounding box center [231, 135] width 60 height 11
type input "Painting"
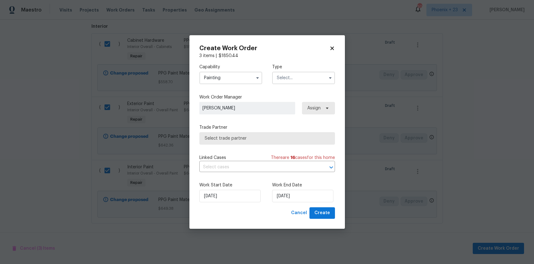
click at [288, 82] on input "text" at bounding box center [303, 78] width 63 height 12
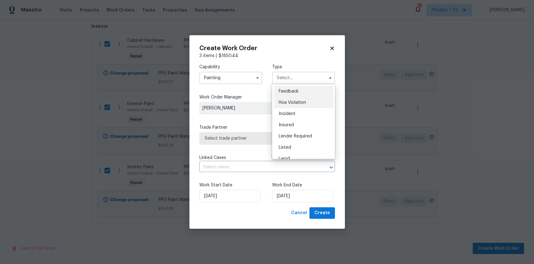
scroll to position [74, 0]
click at [292, 116] on span "Renovation" at bounding box center [290, 118] width 23 height 4
type input "Renovation"
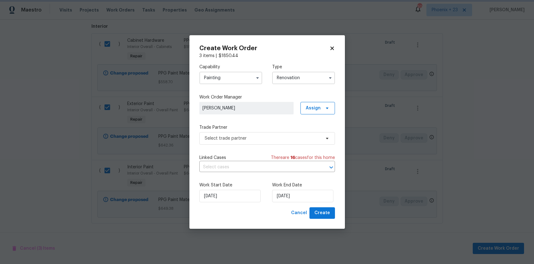
scroll to position [0, 0]
click at [314, 110] on span "Assign" at bounding box center [313, 108] width 15 height 6
click at [314, 131] on div "Assign to me" at bounding box center [318, 134] width 27 height 6
click at [259, 138] on span "Select trade partner" at bounding box center [263, 138] width 116 height 6
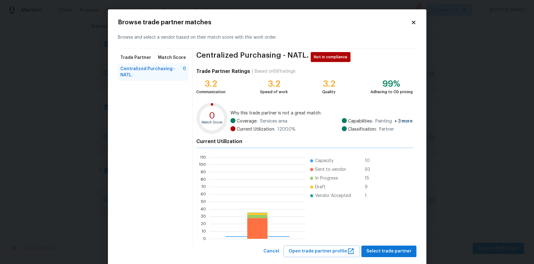
scroll to position [87, 96]
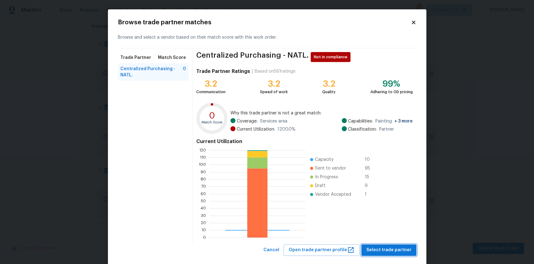
click at [372, 247] on span "Select trade partner" at bounding box center [389, 250] width 45 height 8
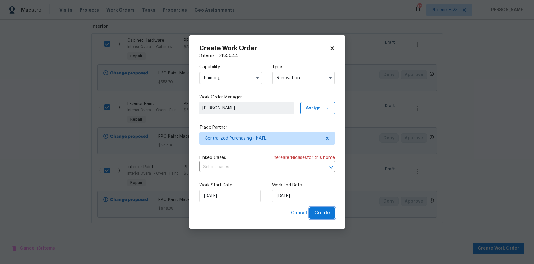
click at [328, 208] on button "Create" at bounding box center [323, 213] width 26 height 12
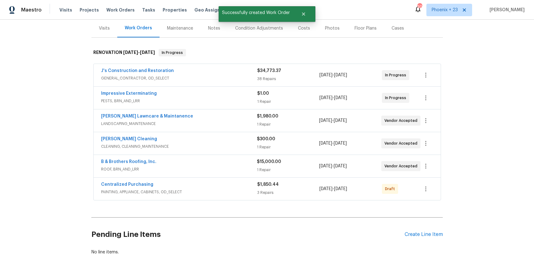
scroll to position [73, 0]
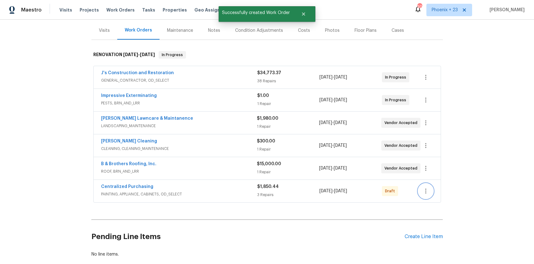
click at [422, 191] on icon "button" at bounding box center [425, 190] width 7 height 7
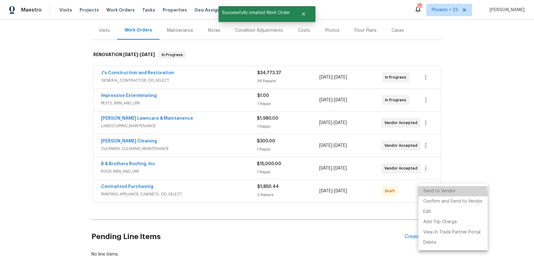
click at [424, 195] on li "Send to Vendor" at bounding box center [452, 191] width 69 height 10
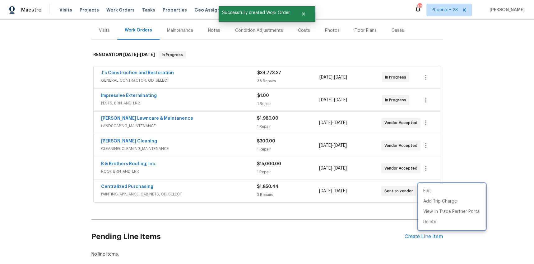
drag, startPoint x: 139, startPoint y: 197, endPoint x: 132, endPoint y: 188, distance: 11.3
click at [138, 196] on div at bounding box center [267, 132] width 534 height 264
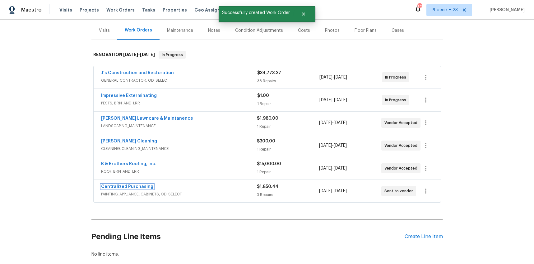
click at [132, 188] on link "Centralized Purchasing" at bounding box center [127, 186] width 52 height 4
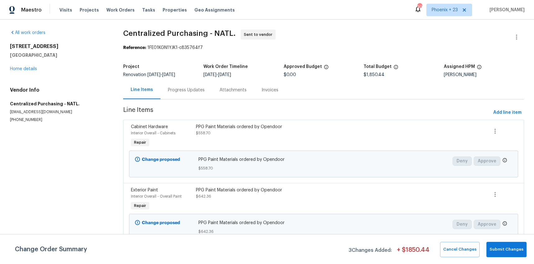
drag, startPoint x: 283, startPoint y: 69, endPoint x: 271, endPoint y: 56, distance: 17.4
click at [281, 68] on div "Work Order Timeline" at bounding box center [243, 68] width 80 height 8
click at [452, 7] on span "Phoenix + 23" at bounding box center [445, 10] width 26 height 6
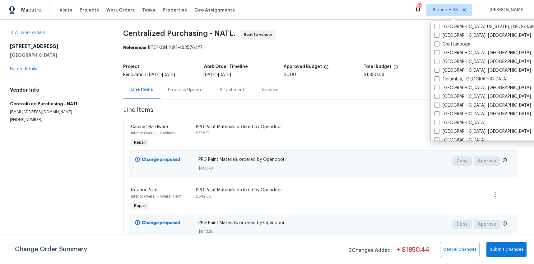
scroll to position [254, 0]
click at [446, 94] on label "[GEOGRAPHIC_DATA], [GEOGRAPHIC_DATA]" at bounding box center [483, 96] width 96 height 6
click at [439, 94] on input "[GEOGRAPHIC_DATA], [GEOGRAPHIC_DATA]" at bounding box center [437, 95] width 4 height 4
checkbox input "true"
drag, startPoint x: 124, startPoint y: 15, endPoint x: 120, endPoint y: 9, distance: 7.1
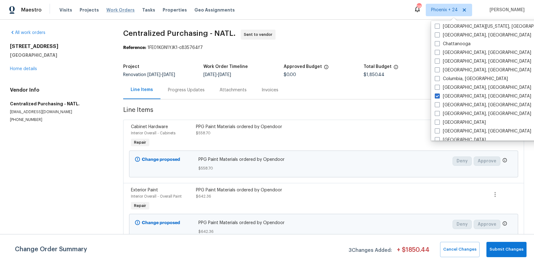
click at [121, 12] on div "Visits Projects Work Orders Tasks Properties Geo Assignments" at bounding box center [150, 10] width 183 height 12
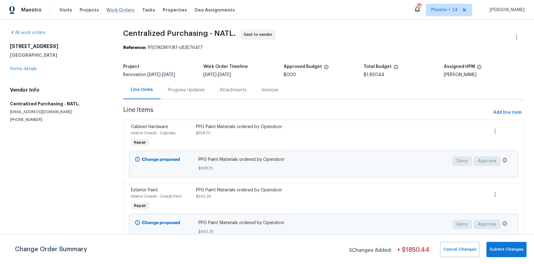
click at [119, 7] on span "Work Orders" at bounding box center [120, 10] width 28 height 6
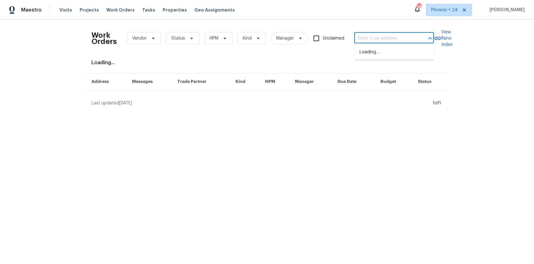
click at [375, 34] on input "text" at bounding box center [385, 39] width 62 height 10
paste input "[STREET_ADDRESS]"
type input "[STREET_ADDRESS]"
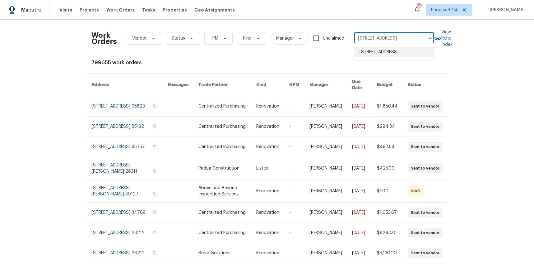
click at [381, 53] on li "[STREET_ADDRESS]" at bounding box center [395, 52] width 80 height 10
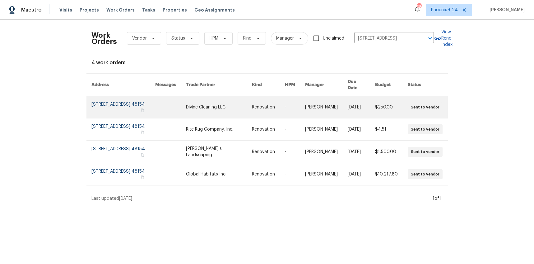
click at [174, 103] on td at bounding box center [165, 107] width 31 height 22
click at [186, 102] on link at bounding box center [170, 107] width 31 height 22
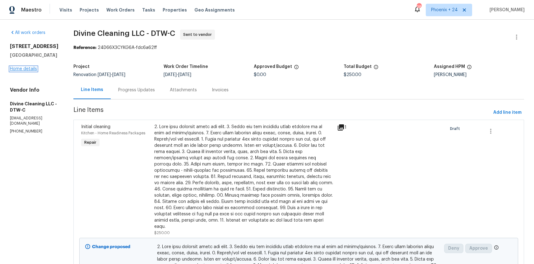
click at [28, 71] on link "Home details" at bounding box center [23, 69] width 27 height 4
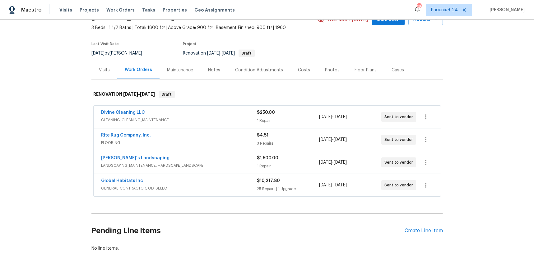
scroll to position [63, 0]
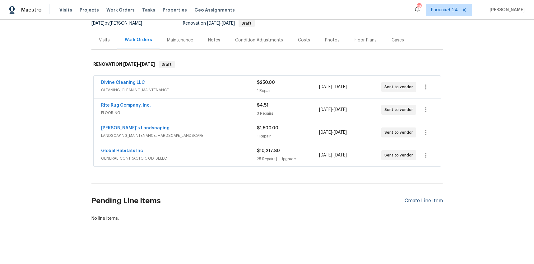
click at [420, 199] on div "Create Line Item" at bounding box center [424, 201] width 38 height 6
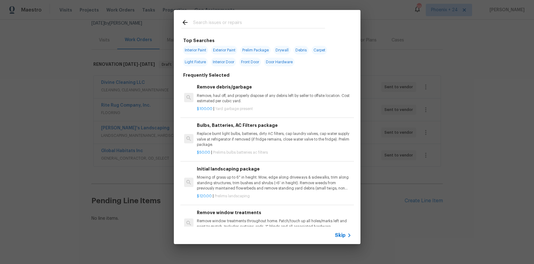
click at [260, 24] on input "text" at bounding box center [259, 23] width 132 height 9
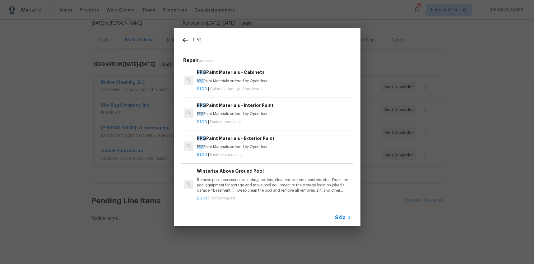
type input "PPG"
click at [301, 118] on div "$1.00 | Paint interior paint" at bounding box center [274, 121] width 154 height 8
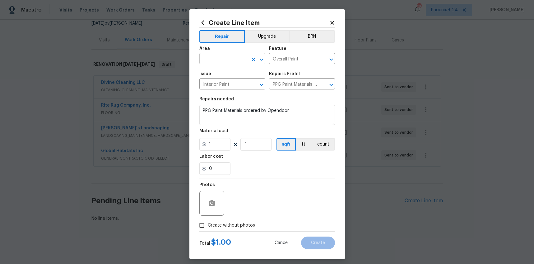
click at [223, 61] on input "text" at bounding box center [223, 59] width 49 height 10
click at [223, 88] on li "Interior Overall" at bounding box center [232, 83] width 66 height 10
type input "Interior Overall"
drag, startPoint x: 297, startPoint y: 205, endPoint x: 250, endPoint y: 163, distance: 63.3
click at [297, 205] on div "Photos" at bounding box center [267, 199] width 136 height 40
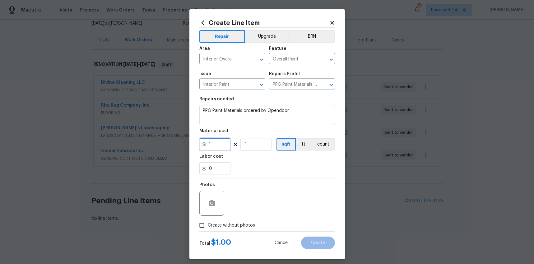
drag, startPoint x: 218, startPoint y: 146, endPoint x: 198, endPoint y: 142, distance: 20.6
click at [198, 142] on div "Create Line Item Repair Upgrade BRN Area Interior Overall ​ Feature Overall Pai…" at bounding box center [267, 133] width 156 height 249
type input "717.97"
click at [241, 226] on span "Create without photos" at bounding box center [231, 225] width 47 height 7
click at [208, 226] on input "Create without photos" at bounding box center [202, 225] width 12 height 12
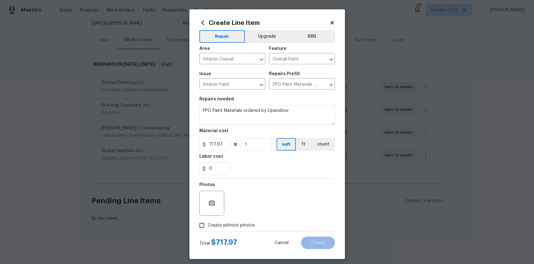
checkbox input "true"
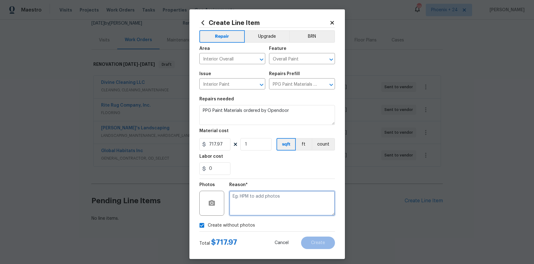
drag, startPoint x: 242, startPoint y: 220, endPoint x: 248, endPoint y: 207, distance: 13.6
click at [248, 207] on textarea at bounding box center [282, 202] width 106 height 25
type textarea "NA"
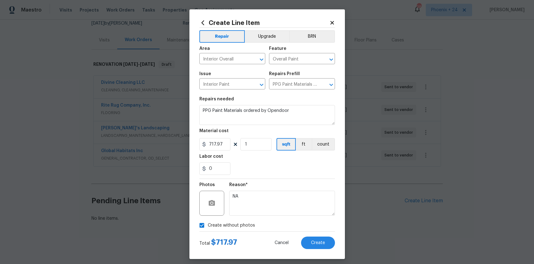
click at [269, 182] on div "Reason*" at bounding box center [282, 186] width 106 height 8
click at [305, 242] on button "Create" at bounding box center [318, 242] width 34 height 12
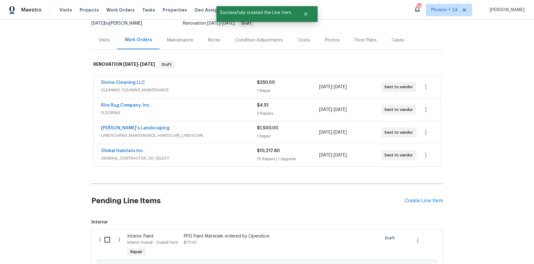
scroll to position [134, 0]
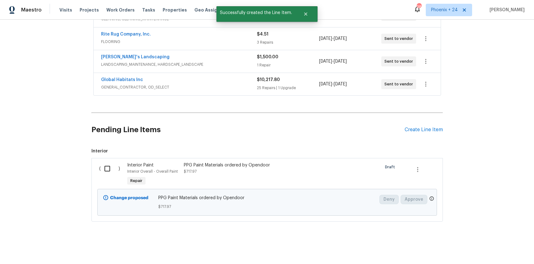
drag, startPoint x: 113, startPoint y: 157, endPoint x: 110, endPoint y: 163, distance: 6.0
click at [113, 157] on span "Interior ( ) Interior Paint Interior Overall - Overall Paint Repair PPG Paint M…" at bounding box center [267, 184] width 352 height 73
drag, startPoint x: 110, startPoint y: 165, endPoint x: 378, endPoint y: 224, distance: 274.5
click at [110, 165] on input "checkbox" at bounding box center [110, 168] width 18 height 13
checkbox input "true"
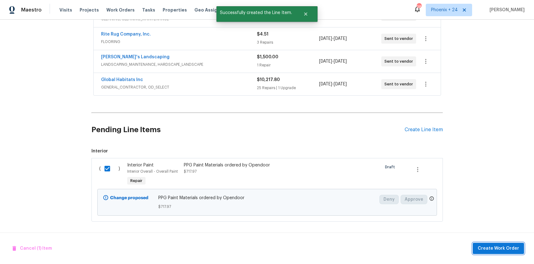
click at [495, 250] on span "Create Work Order" at bounding box center [498, 248] width 41 height 8
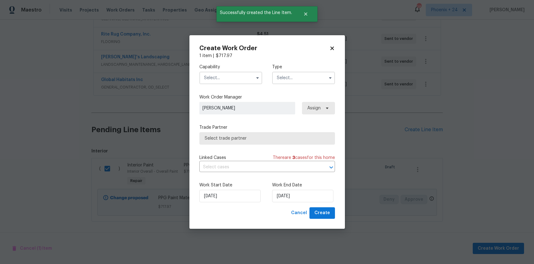
click at [242, 81] on input "text" at bounding box center [230, 78] width 63 height 12
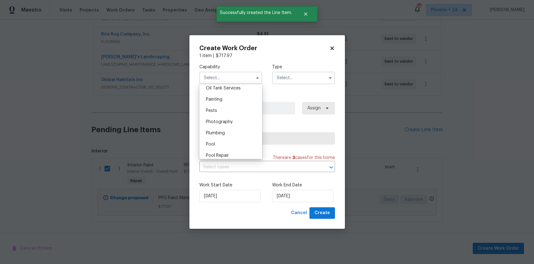
scroll to position [514, 0]
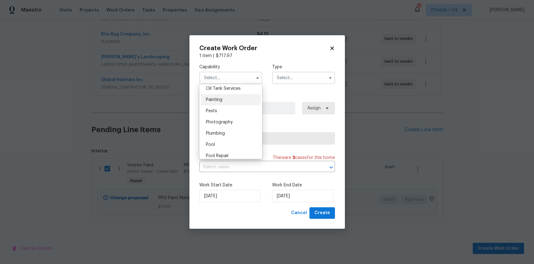
click at [222, 100] on span "Painting" at bounding box center [214, 99] width 16 height 4
type input "Painting"
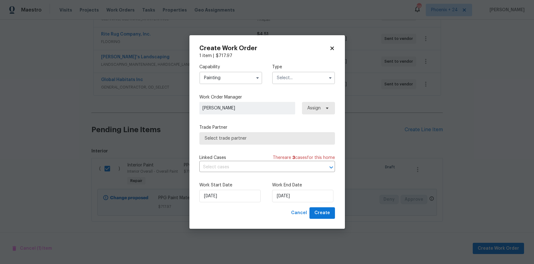
click at [302, 80] on input "text" at bounding box center [303, 78] width 63 height 12
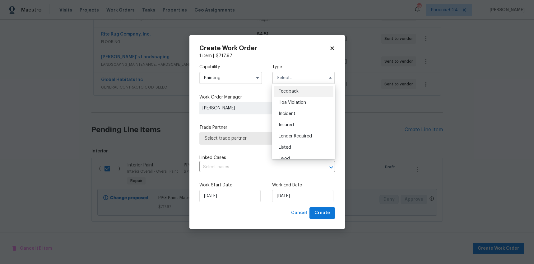
scroll to position [74, 0]
click at [298, 117] on span "Renovation" at bounding box center [290, 118] width 23 height 4
type input "Renovation"
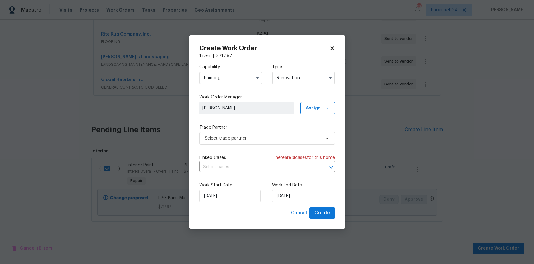
scroll to position [0, 0]
click at [303, 108] on span "Assign" at bounding box center [318, 108] width 35 height 12
click at [308, 134] on div "Assign to me" at bounding box center [318, 134] width 27 height 6
click at [279, 138] on span "Select trade partner" at bounding box center [263, 138] width 116 height 6
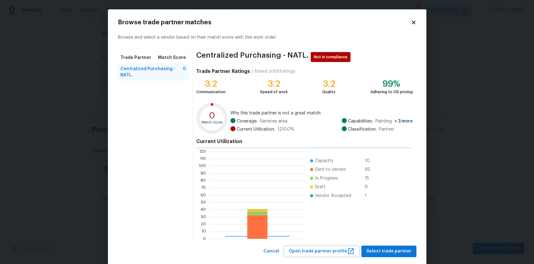
scroll to position [87, 96]
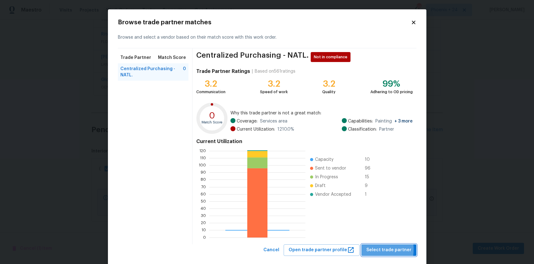
click at [368, 249] on button "Select trade partner" at bounding box center [389, 250] width 55 height 12
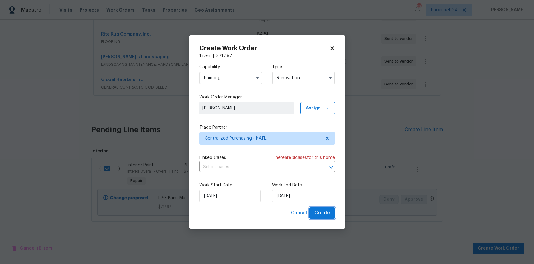
click at [328, 211] on span "Create" at bounding box center [323, 213] width 16 height 8
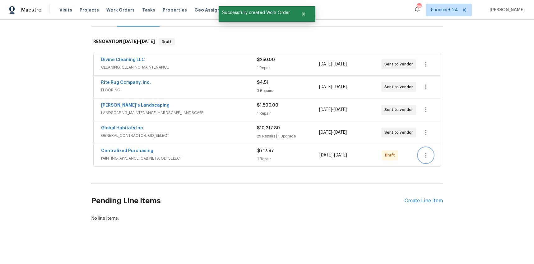
click at [427, 153] on icon "button" at bounding box center [425, 154] width 7 height 7
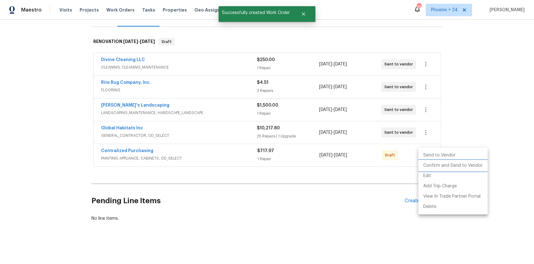
click at [428, 161] on li "Confirm and Send to Vendor" at bounding box center [452, 165] width 69 height 10
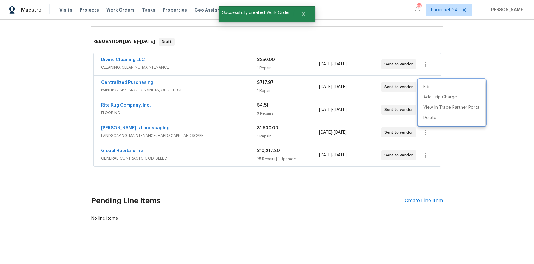
click at [162, 85] on div at bounding box center [267, 132] width 534 height 264
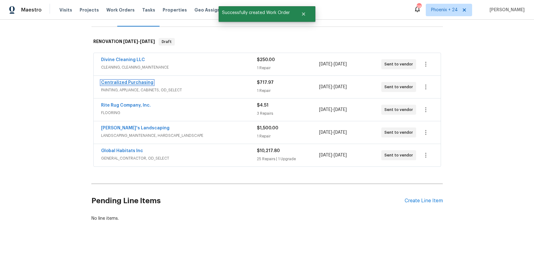
click at [121, 80] on link "Centralized Purchasing" at bounding box center [127, 82] width 52 height 4
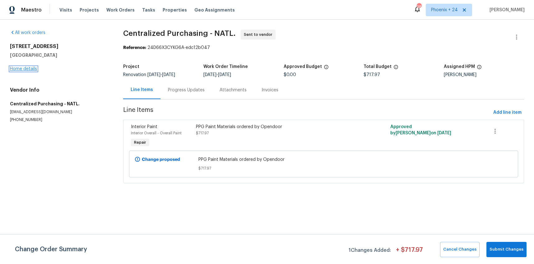
click at [26, 70] on link "Home details" at bounding box center [23, 69] width 27 height 4
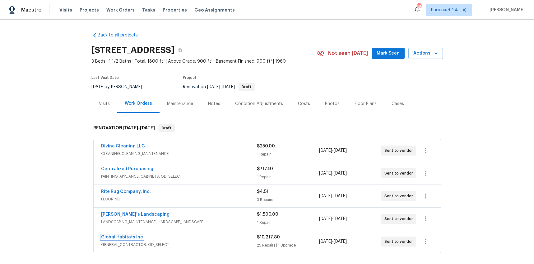
click at [129, 236] on link "Global Habitats Inc" at bounding box center [122, 237] width 42 height 4
click at [129, 236] on html "Maestro Visits Projects Work Orders Tasks Properties Geo Assignments 385 Phoeni…" at bounding box center [267, 132] width 534 height 264
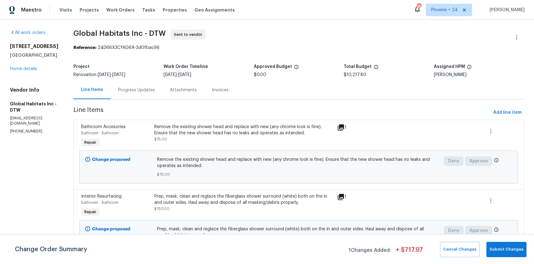
click at [130, 95] on div "Progress Updates" at bounding box center [137, 90] width 52 height 18
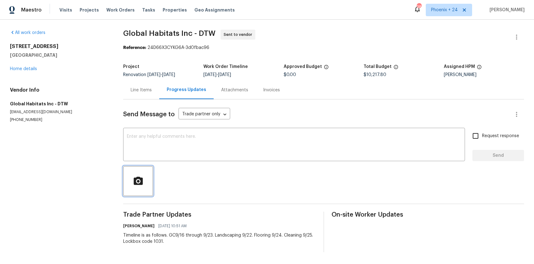
click at [137, 175] on icon "button" at bounding box center [138, 180] width 11 height 11
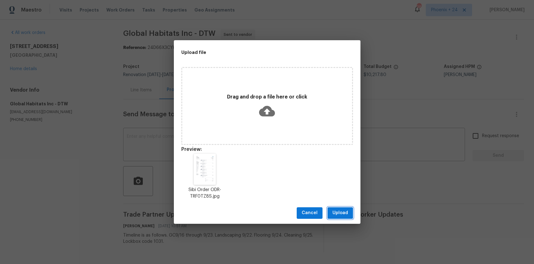
click at [348, 212] on button "Upload" at bounding box center [341, 213] width 26 height 12
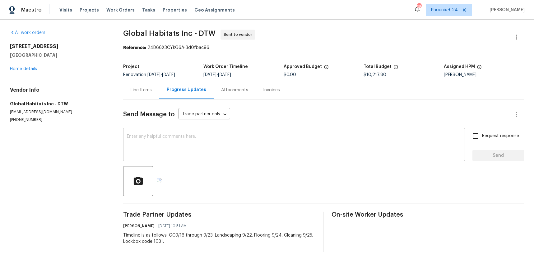
click at [230, 152] on textarea at bounding box center [294, 145] width 334 height 22
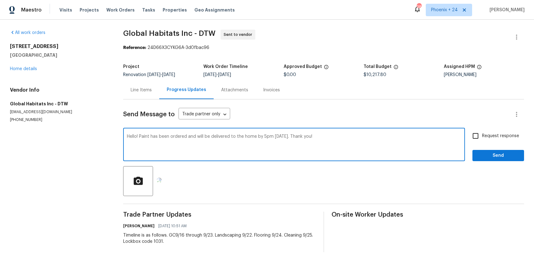
type textarea "Hello! Paint has been ordered and will be delivered to the home by 5pm [DATE]. …"
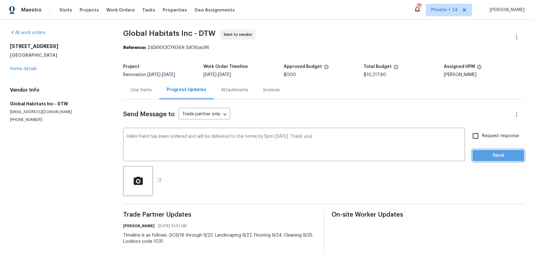
click at [493, 150] on button "Send" at bounding box center [499, 156] width 52 height 12
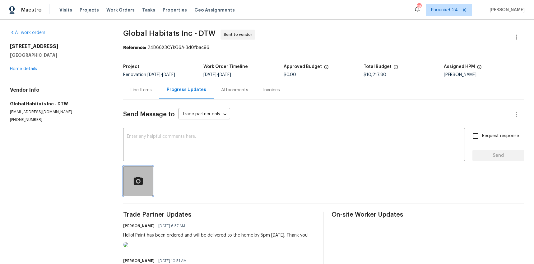
click at [141, 182] on icon "button" at bounding box center [137, 180] width 9 height 8
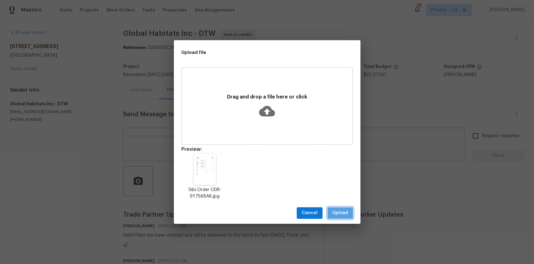
click at [344, 213] on span "Upload" at bounding box center [341, 213] width 16 height 8
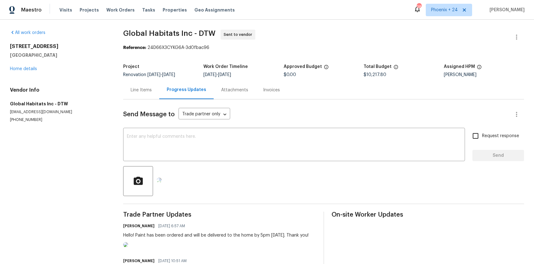
click at [242, 169] on div at bounding box center [323, 181] width 401 height 30
click at [247, 154] on textarea at bounding box center [294, 145] width 334 height 22
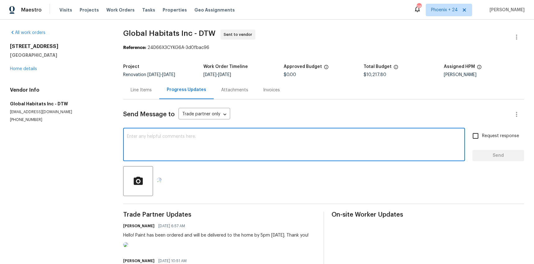
type textarea "e"
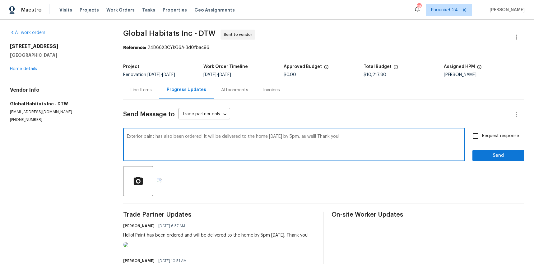
type textarea "Exterior paint has also been ordered! It will be delivered to the home [DATE] b…"
click at [484, 155] on span "Send" at bounding box center [499, 156] width 42 height 8
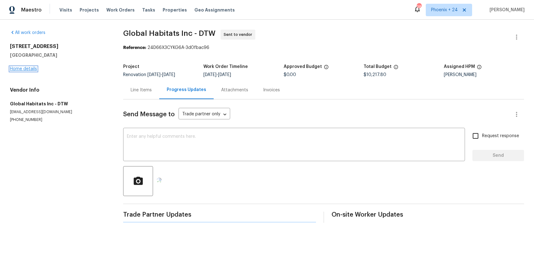
click at [17, 68] on link "Home details" at bounding box center [23, 69] width 27 height 4
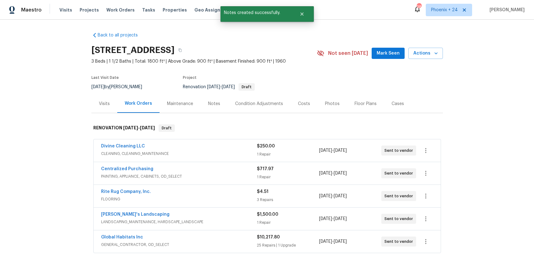
scroll to position [39, 0]
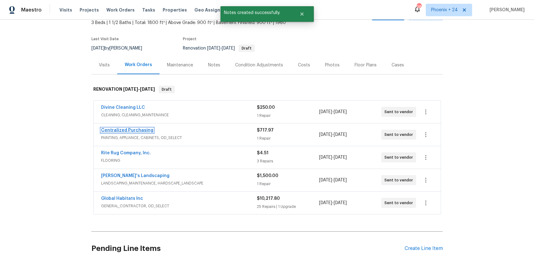
click at [127, 131] on link "Centralized Purchasing" at bounding box center [127, 130] width 52 height 4
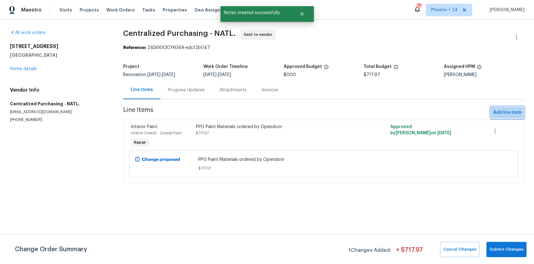
click at [498, 116] on span "Add line item" at bounding box center [507, 113] width 28 height 8
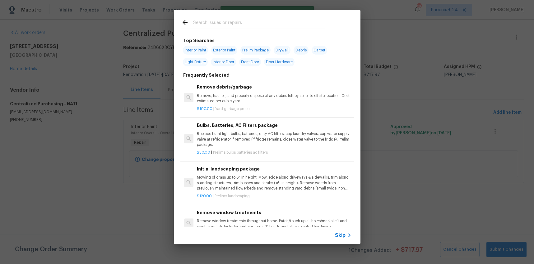
click at [279, 26] on input "text" at bounding box center [259, 23] width 132 height 9
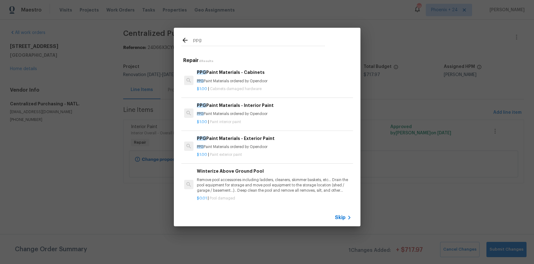
type input "ppg"
click at [284, 137] on h6 "PPG Paint Materials - Exterior Paint" at bounding box center [274, 138] width 154 height 7
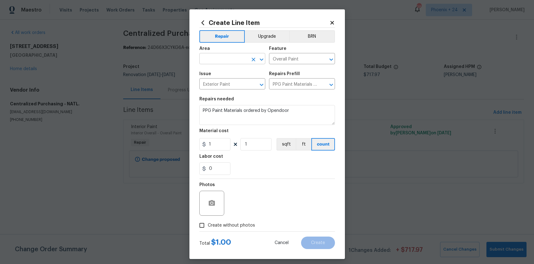
click at [216, 56] on input "text" at bounding box center [223, 59] width 49 height 10
click at [215, 71] on li "Exterior Overall" at bounding box center [232, 73] width 66 height 10
type input "Exterior Overall"
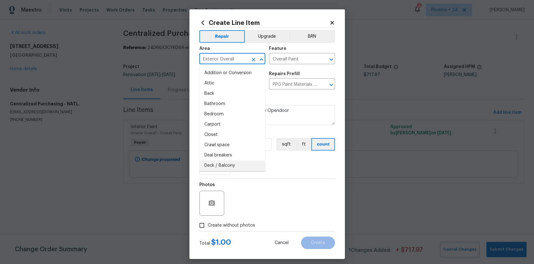
click at [269, 181] on div "Photos" at bounding box center [267, 199] width 136 height 40
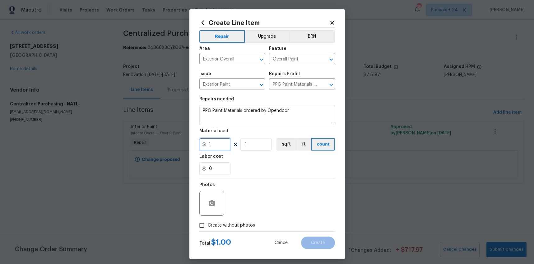
drag, startPoint x: 214, startPoint y: 143, endPoint x: 203, endPoint y: 143, distance: 10.9
click at [203, 143] on div "1" at bounding box center [214, 144] width 31 height 12
type input "486.85"
click at [228, 223] on span "Create without photos" at bounding box center [231, 225] width 47 height 7
click at [208, 223] on input "Create without photos" at bounding box center [202, 225] width 12 height 12
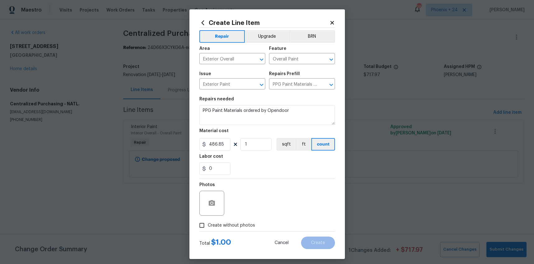
checkbox input "true"
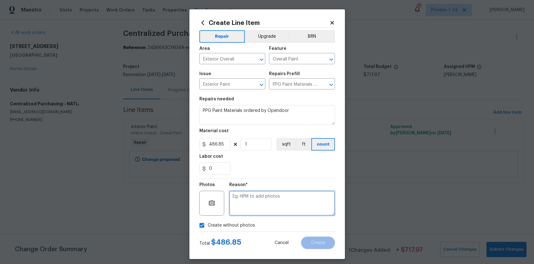
click at [245, 201] on textarea at bounding box center [282, 202] width 106 height 25
type textarea "NA"
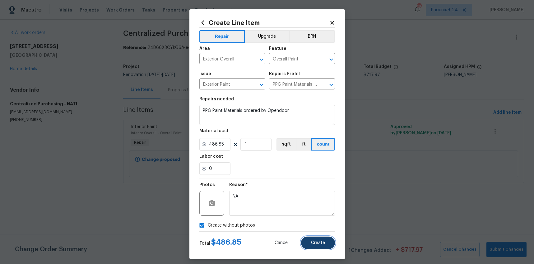
click at [309, 239] on button "Create" at bounding box center [318, 242] width 34 height 12
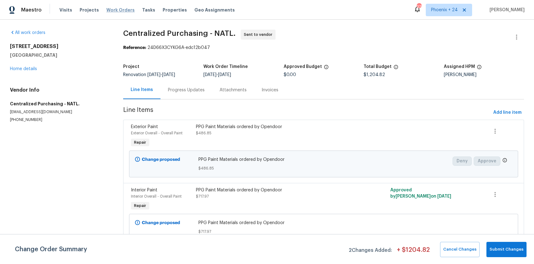
click at [119, 7] on span "Work Orders" at bounding box center [120, 10] width 28 height 6
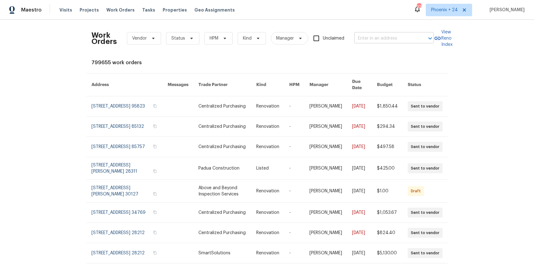
click at [377, 38] on input "text" at bounding box center [385, 39] width 62 height 10
paste input "[STREET_ADDRESS]"
type input "[STREET_ADDRESS]"
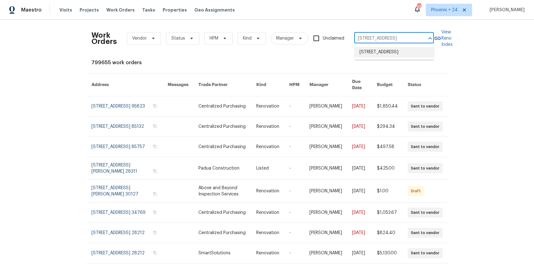
click at [380, 52] on li "[STREET_ADDRESS]" at bounding box center [395, 52] width 80 height 10
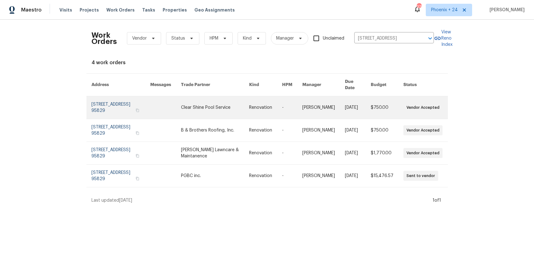
click at [191, 103] on td "Clear Shine Pool Service" at bounding box center [210, 107] width 68 height 23
click at [203, 102] on link at bounding box center [215, 107] width 68 height 22
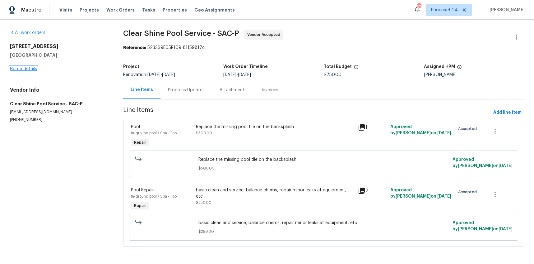
click at [25, 68] on link "Home details" at bounding box center [23, 69] width 27 height 4
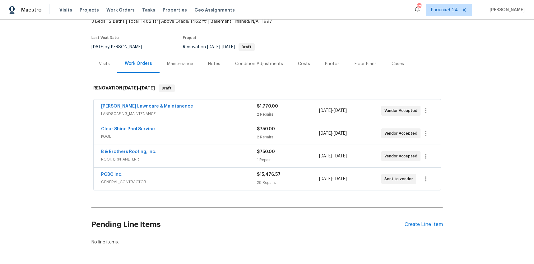
scroll to position [63, 0]
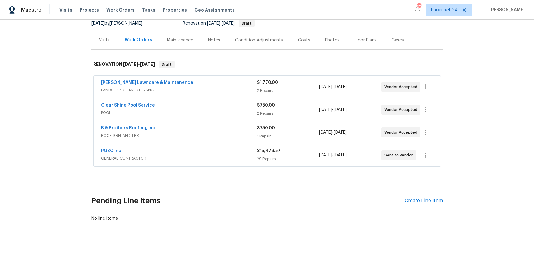
click at [443, 201] on div "Back to all projects [STREET_ADDRESS] 3 Beds | 2 Baths | Total: 1462 ft² | Abov…" at bounding box center [267, 142] width 534 height 244
click at [440, 201] on div "Create Line Item" at bounding box center [424, 201] width 38 height 6
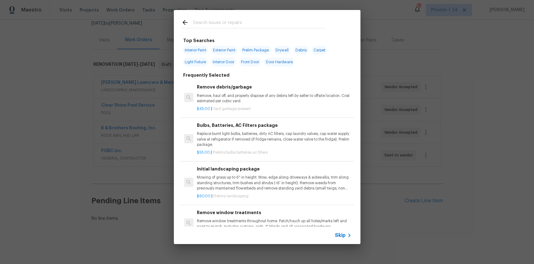
click at [268, 22] on input "text" at bounding box center [259, 23] width 132 height 9
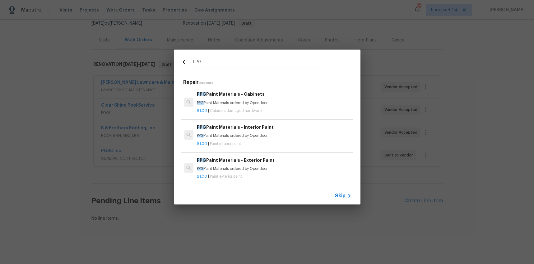
type input "PPG"
click at [271, 128] on h6 "PPG Paint Materials - Interior Paint" at bounding box center [274, 127] width 154 height 7
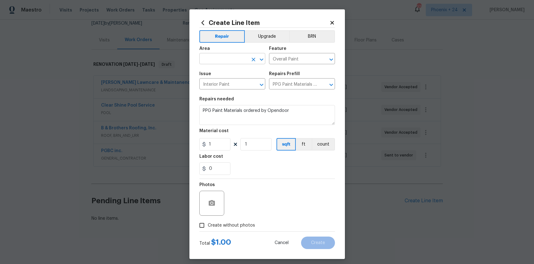
click at [224, 57] on input "text" at bounding box center [223, 59] width 49 height 10
click at [226, 76] on li "Exterior Overall" at bounding box center [232, 73] width 66 height 10
type input "Exterior Overall"
click at [257, 58] on button "Open" at bounding box center [261, 59] width 9 height 9
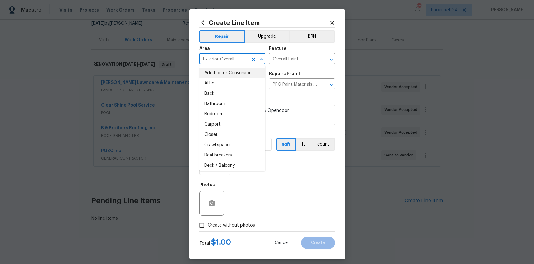
click at [254, 59] on icon "Clear" at bounding box center [253, 59] width 6 height 6
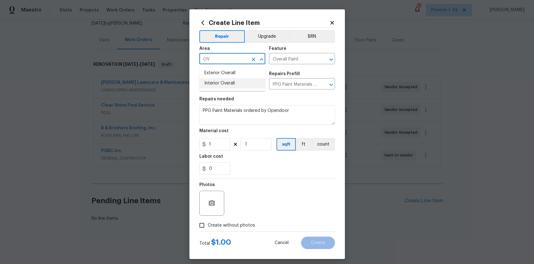
drag, startPoint x: 241, startPoint y: 83, endPoint x: 223, endPoint y: 137, distance: 57.5
click at [241, 83] on li "Interior Overall" at bounding box center [232, 83] width 66 height 10
type input "Interior Overall"
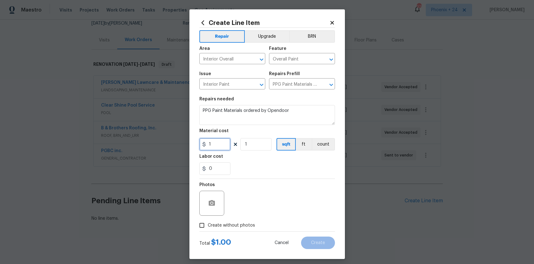
drag, startPoint x: 219, startPoint y: 147, endPoint x: 207, endPoint y: 145, distance: 12.3
click at [207, 145] on input "1" at bounding box center [214, 144] width 31 height 12
type input "671.93"
click at [233, 223] on span "Create without photos" at bounding box center [231, 225] width 47 height 7
click at [208, 223] on input "Create without photos" at bounding box center [202, 225] width 12 height 12
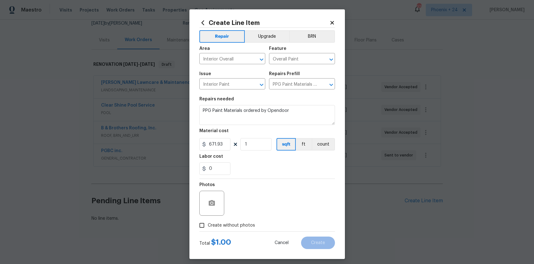
checkbox input "true"
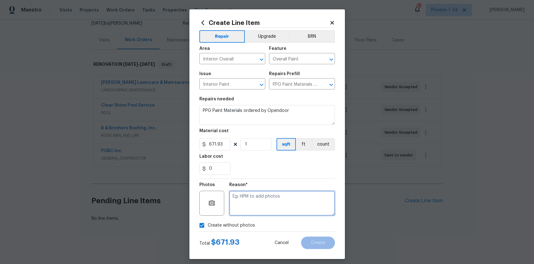
click at [254, 212] on textarea at bounding box center [282, 202] width 106 height 25
type textarea "NA"
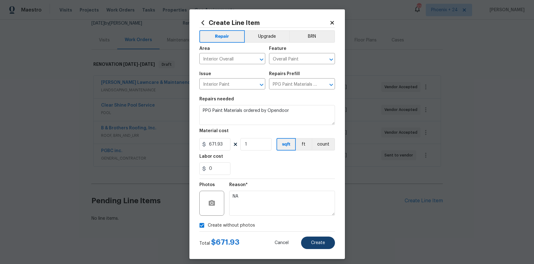
drag, startPoint x: 280, startPoint y: 175, endPoint x: 306, endPoint y: 244, distance: 73.1
click at [280, 175] on section "Repairs needed PPG Paint Materials ordered by Opendoor Material cost 671.93 1 s…" at bounding box center [267, 135] width 136 height 85
click at [310, 248] on button "Create" at bounding box center [318, 242] width 34 height 12
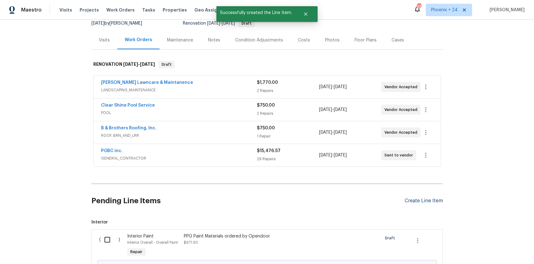
click at [432, 199] on div "Create Line Item" at bounding box center [424, 201] width 38 height 6
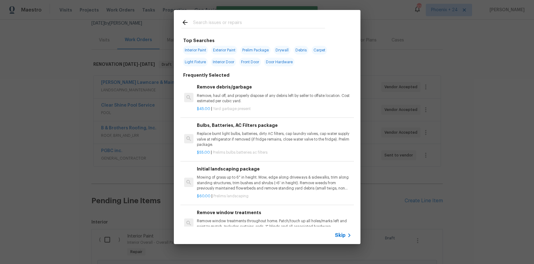
click at [254, 28] on div at bounding box center [253, 22] width 159 height 25
click at [252, 25] on input "text" at bounding box center [259, 23] width 132 height 9
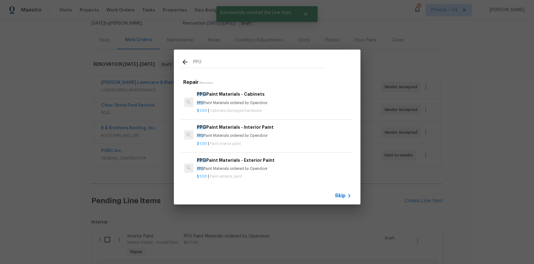
type input "PPG"
click at [292, 131] on div "PPG Paint Materials - Interior Paint PPG Paint Materials ordered by Opendoor" at bounding box center [274, 131] width 154 height 15
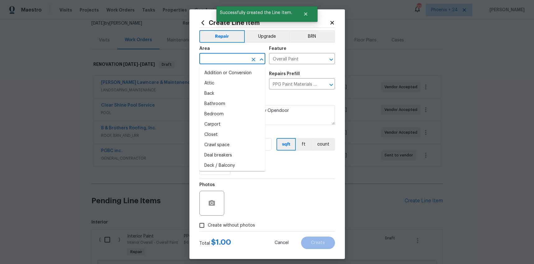
click at [240, 55] on input "text" at bounding box center [223, 59] width 49 height 10
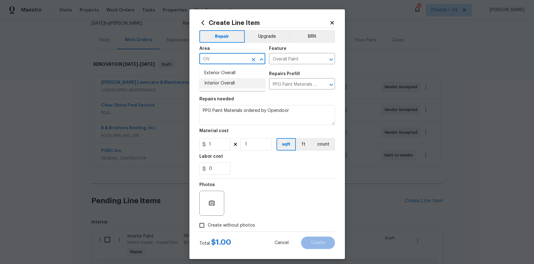
click at [244, 79] on li "Interior Overall" at bounding box center [232, 83] width 66 height 10
type input "Interior Overall"
drag, startPoint x: 215, startPoint y: 137, endPoint x: 217, endPoint y: 140, distance: 4.0
click at [215, 137] on figure "Material cost 1 1 sqft ft count" at bounding box center [267, 140] width 136 height 22
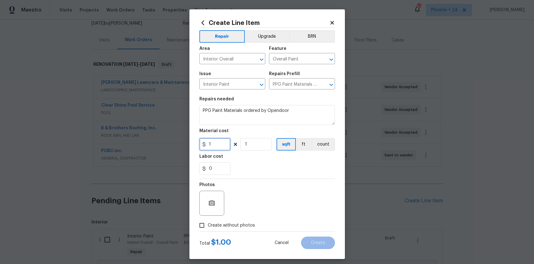
drag, startPoint x: 221, startPoint y: 144, endPoint x: 208, endPoint y: 142, distance: 13.2
click at [208, 142] on input "1" at bounding box center [214, 144] width 31 height 12
type input "782.54"
drag, startPoint x: 230, startPoint y: 217, endPoint x: 233, endPoint y: 219, distance: 4.2
click at [231, 218] on div "Photos" at bounding box center [267, 199] width 136 height 40
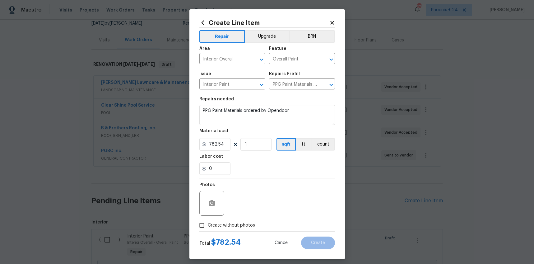
click at [235, 221] on label "Create without photos" at bounding box center [225, 225] width 59 height 12
click at [208, 221] on input "Create without photos" at bounding box center [202, 225] width 12 height 12
checkbox input "true"
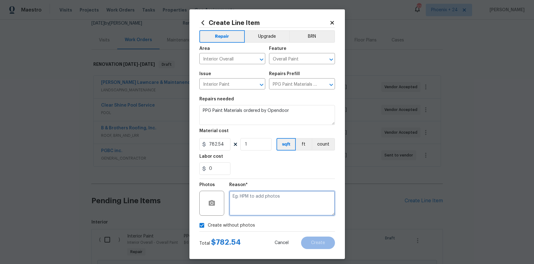
click at [243, 210] on textarea at bounding box center [282, 202] width 106 height 25
type textarea "na"
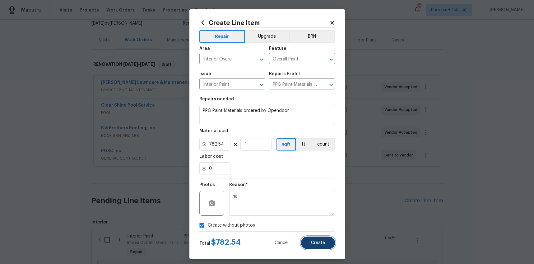
click at [315, 241] on span "Create" at bounding box center [318, 242] width 14 height 5
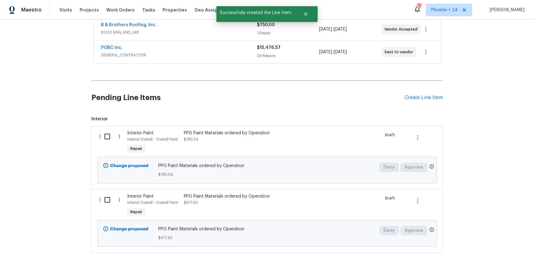
scroll to position [198, 0]
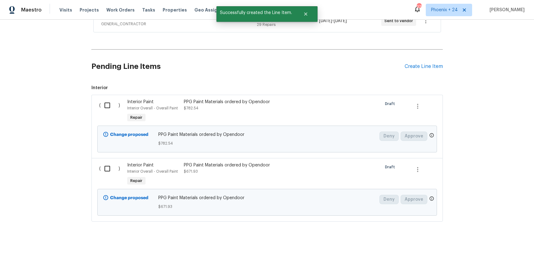
drag, startPoint x: 107, startPoint y: 101, endPoint x: 110, endPoint y: 169, distance: 67.6
click at [107, 101] on input "checkbox" at bounding box center [110, 105] width 18 height 13
checkbox input "true"
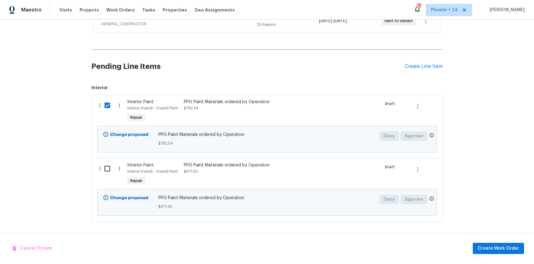
click at [200, 168] on div "PPG Paint Materials ordered by Opendoor $671.93" at bounding box center [239, 168] width 110 height 12
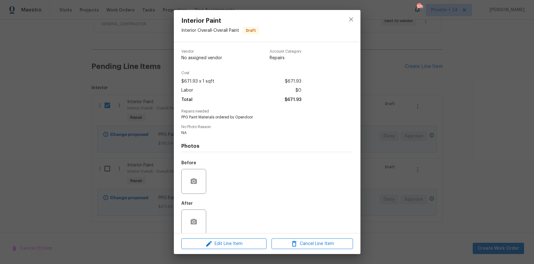
click at [241, 236] on div "Edit Line Item Cancel Line Item" at bounding box center [267, 243] width 187 height 21
click at [327, 240] on span "Cancel Line Item" at bounding box center [312, 244] width 78 height 8
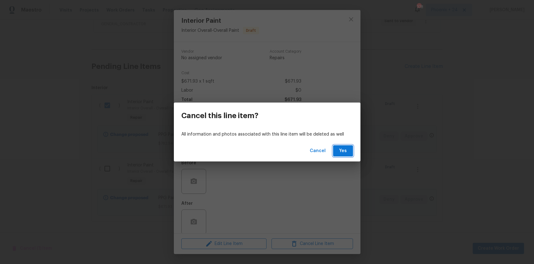
click at [347, 150] on span "Yes" at bounding box center [343, 151] width 10 height 8
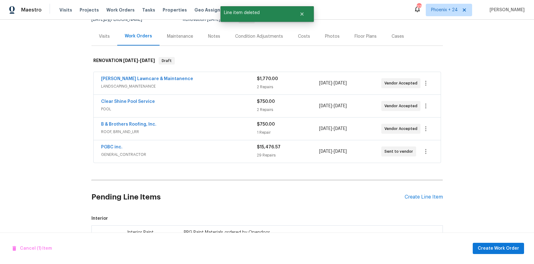
scroll to position [134, 0]
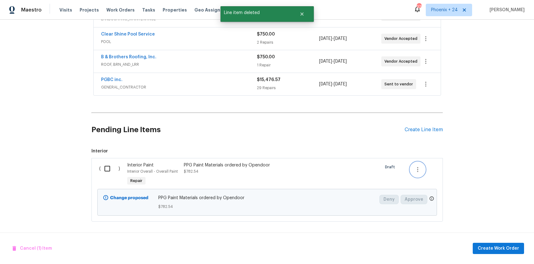
click at [419, 173] on icon "button" at bounding box center [417, 169] width 7 height 7
click at [418, 171] on li "Cancel" at bounding box center [423, 169] width 24 height 10
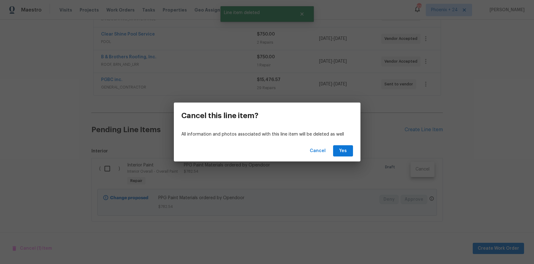
drag, startPoint x: 358, startPoint y: 153, endPoint x: 354, endPoint y: 153, distance: 4.7
click at [356, 153] on div "Cancel Yes" at bounding box center [267, 150] width 187 height 21
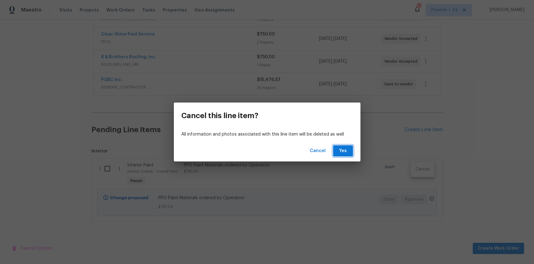
click at [346, 153] on span "Yes" at bounding box center [343, 151] width 10 height 8
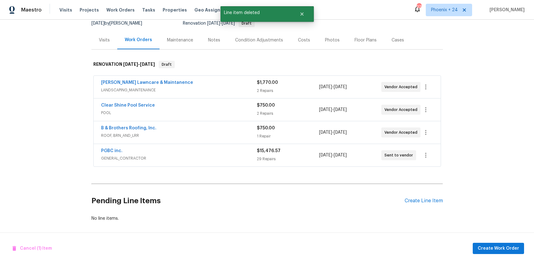
click at [423, 194] on div "Pending Line Items Create Line Item" at bounding box center [267, 200] width 352 height 29
click at [423, 198] on div "Create Line Item" at bounding box center [424, 201] width 38 height 6
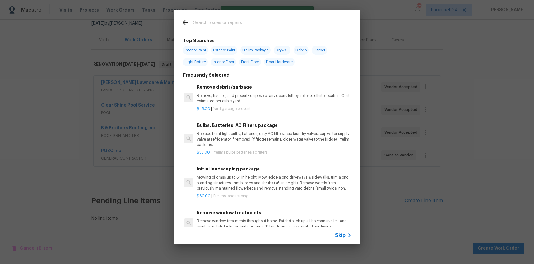
click at [257, 25] on input "text" at bounding box center [259, 23] width 132 height 9
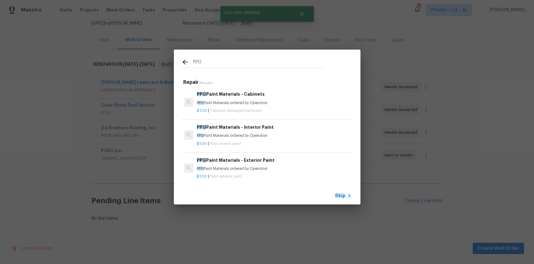
type input "PPG"
click at [278, 129] on h6 "PPG Paint Materials - Interior Paint" at bounding box center [274, 127] width 154 height 7
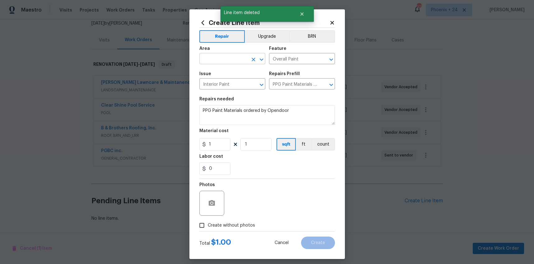
click at [217, 58] on input "text" at bounding box center [223, 59] width 49 height 10
type input "OV"
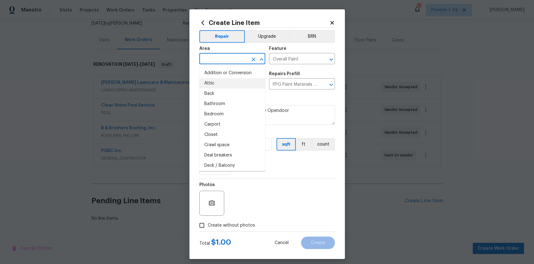
click at [212, 58] on input "text" at bounding box center [223, 59] width 49 height 10
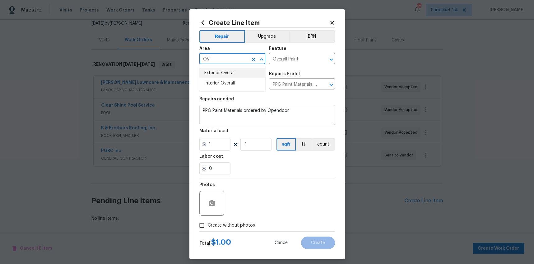
click at [211, 85] on li "Interior Overall" at bounding box center [232, 83] width 66 height 10
type input "Interior Overall"
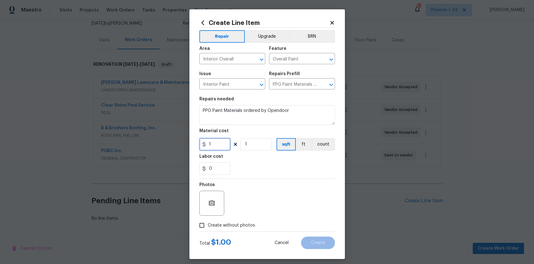
click at [215, 139] on input "1" at bounding box center [214, 144] width 31 height 12
drag, startPoint x: 209, startPoint y: 143, endPoint x: 202, endPoint y: 142, distance: 7.6
click at [202, 142] on div "1" at bounding box center [214, 144] width 31 height 12
type input "671.93"
drag, startPoint x: 227, startPoint y: 223, endPoint x: 230, endPoint y: 220, distance: 4.2
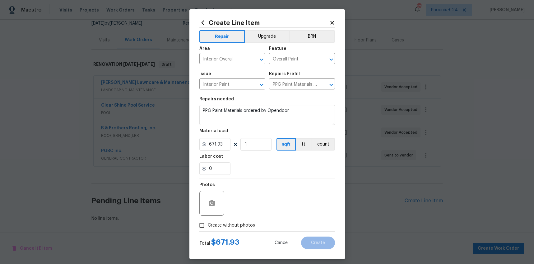
click at [227, 222] on span "Create without photos" at bounding box center [231, 225] width 47 height 7
click at [208, 222] on input "Create without photos" at bounding box center [202, 225] width 12 height 12
checkbox input "true"
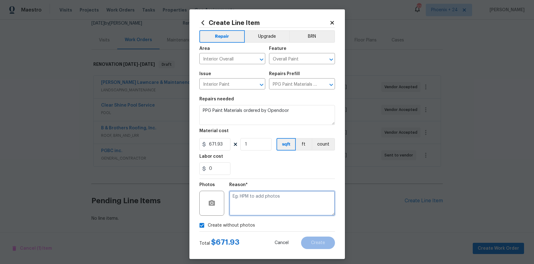
drag, startPoint x: 230, startPoint y: 220, endPoint x: 243, endPoint y: 210, distance: 16.8
click at [243, 210] on textarea at bounding box center [282, 202] width 106 height 25
type textarea "NA"
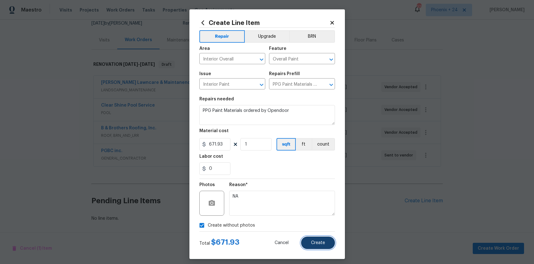
click at [311, 240] on span "Create" at bounding box center [318, 242] width 14 height 5
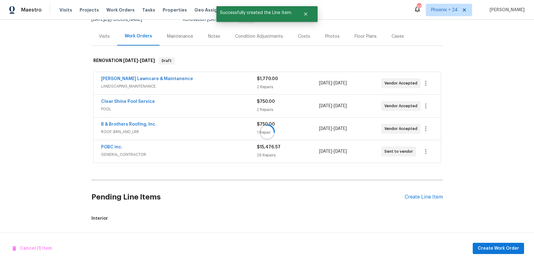
scroll to position [134, 0]
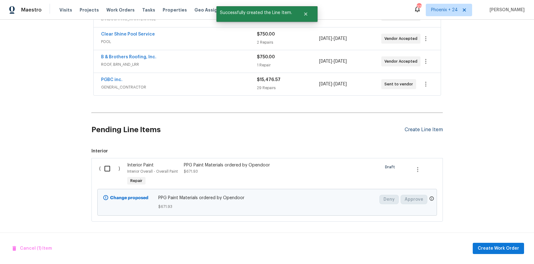
click at [433, 129] on div "Create Line Item" at bounding box center [424, 130] width 38 height 6
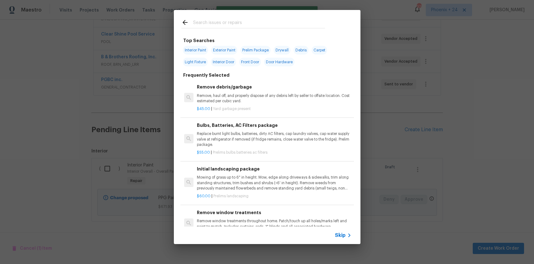
click at [274, 27] on h2 at bounding box center [253, 24] width 144 height 10
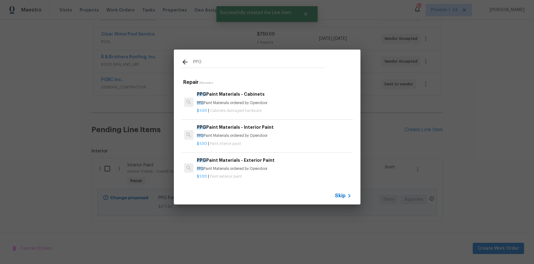
type input "PPG"
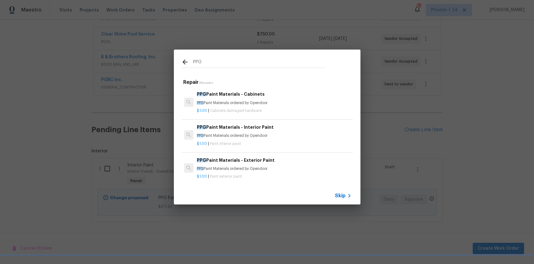
click at [282, 97] on h6 "PPG Paint Materials - Cabinets" at bounding box center [274, 94] width 154 height 7
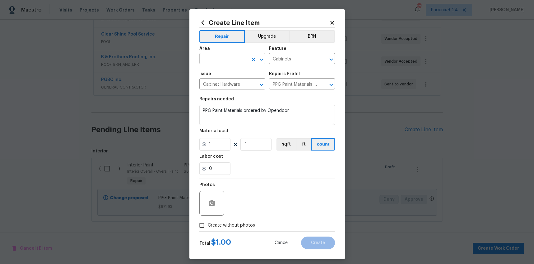
click at [239, 57] on input "text" at bounding box center [223, 59] width 49 height 10
click at [239, 84] on li "Interior Overall" at bounding box center [232, 83] width 66 height 10
type input "Interior Overall"
drag, startPoint x: 213, startPoint y: 146, endPoint x: 204, endPoint y: 144, distance: 8.5
click at [205, 144] on div "1" at bounding box center [214, 144] width 31 height 12
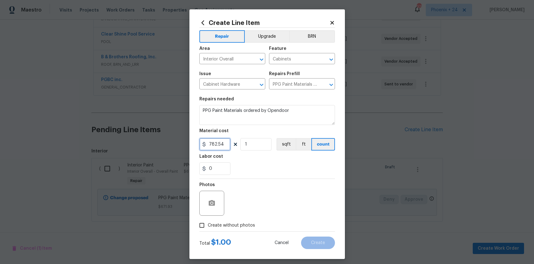
type input "782.54"
drag, startPoint x: 231, startPoint y: 227, endPoint x: 234, endPoint y: 219, distance: 9.1
click at [231, 227] on span "Create without photos" at bounding box center [231, 225] width 47 height 7
click at [208, 227] on input "Create without photos" at bounding box center [202, 225] width 12 height 12
checkbox input "true"
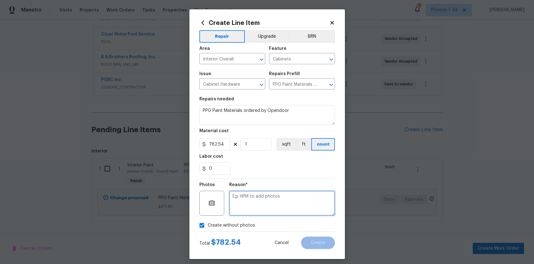
click at [242, 205] on textarea at bounding box center [282, 202] width 106 height 25
type textarea "NA"
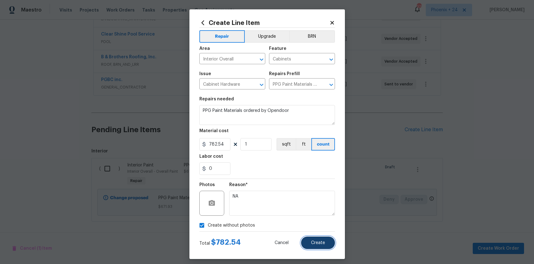
click at [312, 244] on span "Create" at bounding box center [318, 242] width 14 height 5
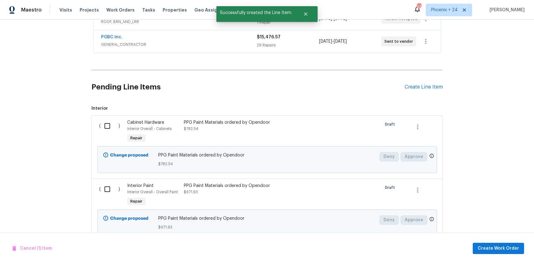
scroll to position [192, 0]
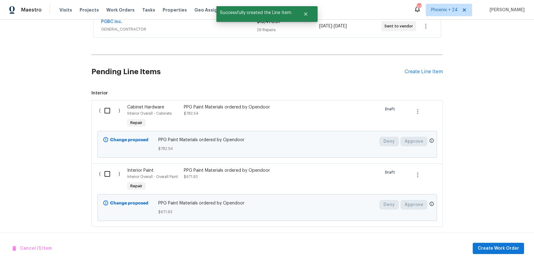
click at [104, 115] on input "checkbox" at bounding box center [110, 110] width 18 height 13
checkbox input "true"
drag, startPoint x: 122, startPoint y: 175, endPoint x: 111, endPoint y: 173, distance: 10.9
click at [120, 175] on div "( )" at bounding box center [111, 179] width 28 height 29
drag, startPoint x: 111, startPoint y: 173, endPoint x: 183, endPoint y: 187, distance: 73.5
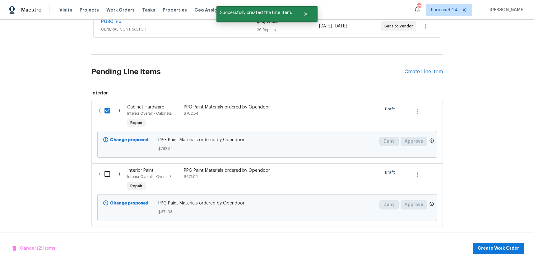
click at [111, 173] on input "checkbox" at bounding box center [110, 173] width 18 height 13
checkbox input "true"
click at [498, 249] on span "Create Work Order" at bounding box center [498, 248] width 41 height 8
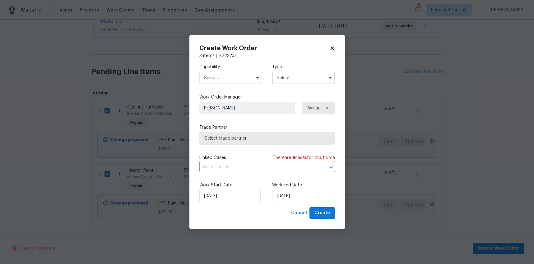
click at [332, 48] on icon at bounding box center [331, 48] width 3 height 3
checkbox input "false"
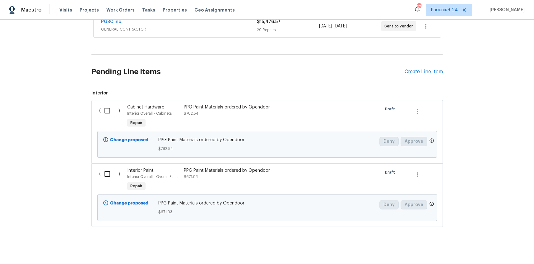
click at [313, 83] on h2 "Pending Line Items" at bounding box center [247, 71] width 313 height 29
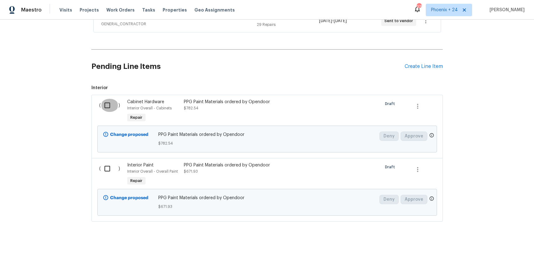
click at [109, 107] on input "checkbox" at bounding box center [110, 105] width 18 height 13
checkbox input "true"
click at [105, 169] on input "checkbox" at bounding box center [110, 168] width 18 height 13
checkbox input "true"
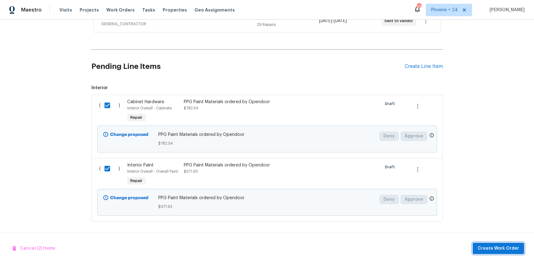
click at [492, 251] on span "Create Work Order" at bounding box center [498, 248] width 41 height 8
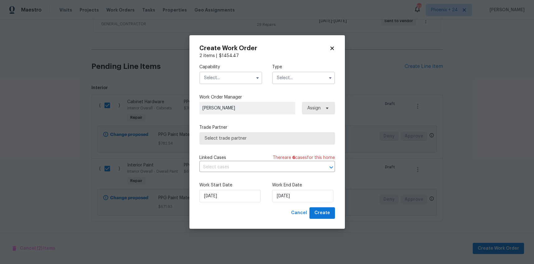
drag, startPoint x: 232, startPoint y: 78, endPoint x: 231, endPoint y: 82, distance: 4.3
click at [232, 78] on input "text" at bounding box center [230, 78] width 63 height 12
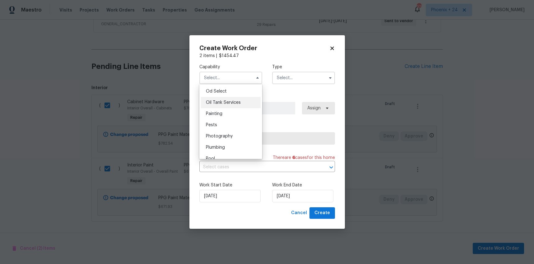
scroll to position [504, 0]
click at [217, 106] on div "Painting" at bounding box center [231, 110] width 60 height 11
type input "Painting"
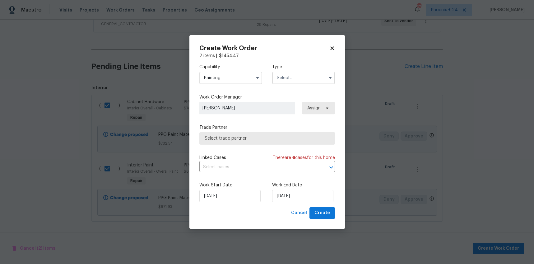
click at [287, 80] on input "text" at bounding box center [303, 78] width 63 height 12
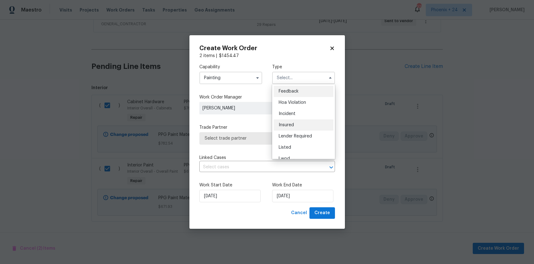
scroll to position [74, 0]
drag, startPoint x: 293, startPoint y: 118, endPoint x: 308, endPoint y: 109, distance: 17.4
click at [293, 118] on span "Renovation" at bounding box center [290, 118] width 23 height 4
type input "Renovation"
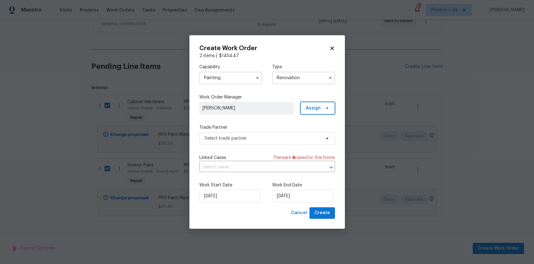
click at [314, 106] on span "Assign" at bounding box center [313, 108] width 15 height 6
click at [315, 132] on div "Assign to me" at bounding box center [318, 134] width 27 height 6
click at [270, 136] on span "Select trade partner" at bounding box center [263, 138] width 116 height 6
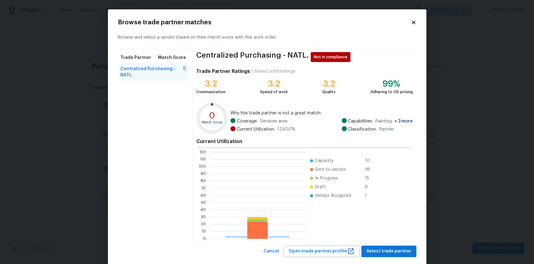
scroll to position [87, 96]
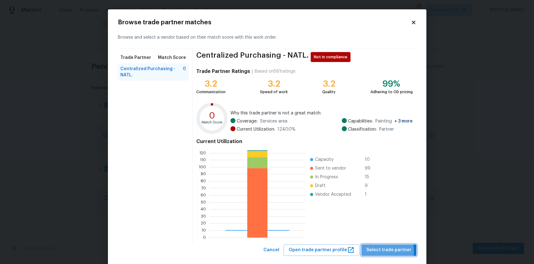
drag, startPoint x: 388, startPoint y: 250, endPoint x: 378, endPoint y: 244, distance: 11.7
click at [388, 250] on span "Select trade partner" at bounding box center [389, 250] width 45 height 8
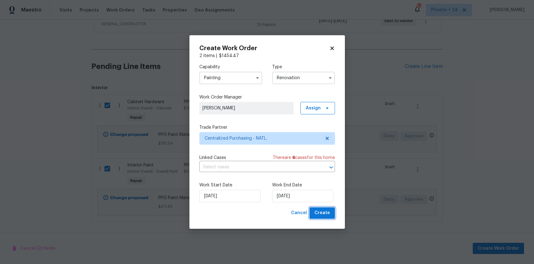
click at [325, 210] on span "Create" at bounding box center [323, 213] width 16 height 8
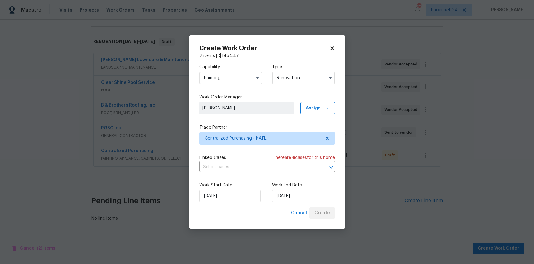
scroll to position [86, 0]
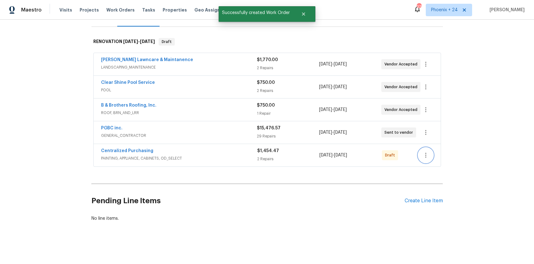
click at [424, 156] on icon "button" at bounding box center [425, 154] width 7 height 7
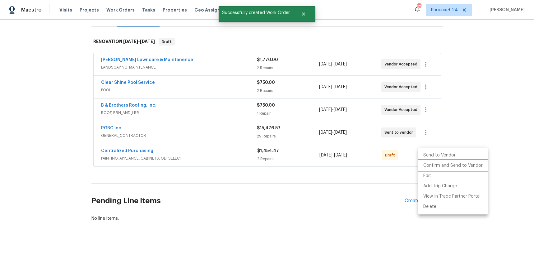
click at [425, 163] on li "Confirm and Send to Vendor" at bounding box center [452, 165] width 69 height 10
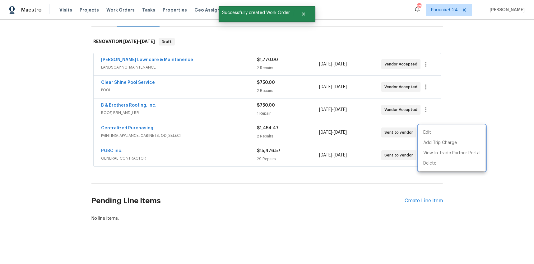
drag, startPoint x: 188, startPoint y: 122, endPoint x: 149, endPoint y: 126, distance: 38.8
click at [185, 122] on div at bounding box center [267, 132] width 534 height 264
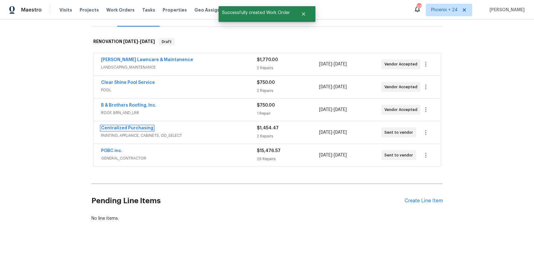
click at [146, 127] on link "Centralized Purchasing" at bounding box center [127, 128] width 52 height 4
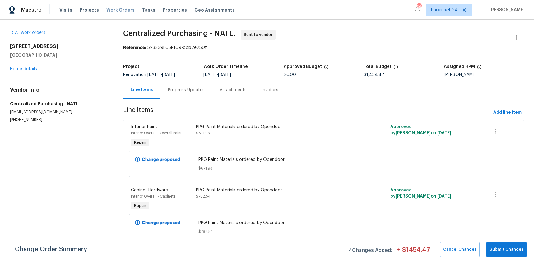
click at [127, 9] on span "Work Orders" at bounding box center [120, 10] width 28 height 6
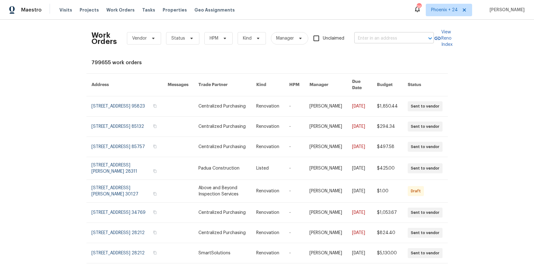
click at [399, 39] on input "text" at bounding box center [385, 39] width 62 height 10
paste input "1,178.81"
drag, startPoint x: 399, startPoint y: 39, endPoint x: 348, endPoint y: 35, distance: 51.2
click at [348, 35] on div "Work Orders Vendor Status HPM Kind Manager Unclaimed 1,178.81 ​" at bounding box center [262, 38] width 343 height 27
type input "4515 [GEOGRAPHIC_DATA]"
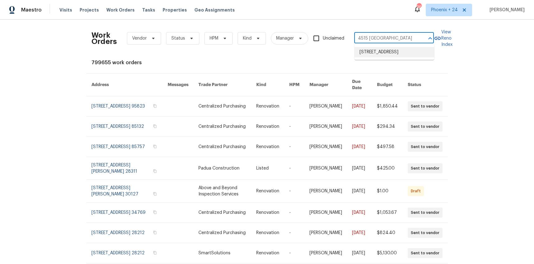
click at [380, 53] on li "[STREET_ADDRESS]" at bounding box center [395, 52] width 80 height 10
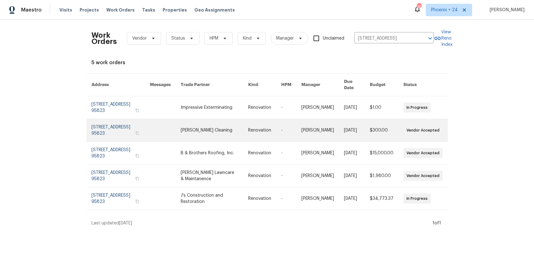
click at [222, 119] on link at bounding box center [215, 130] width 68 height 22
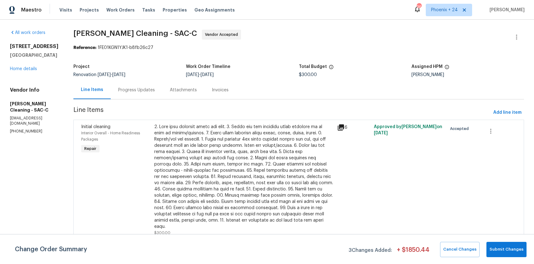
click at [30, 71] on div "[STREET_ADDRESS] Home details" at bounding box center [34, 57] width 49 height 29
click at [30, 70] on link "Home details" at bounding box center [23, 69] width 27 height 4
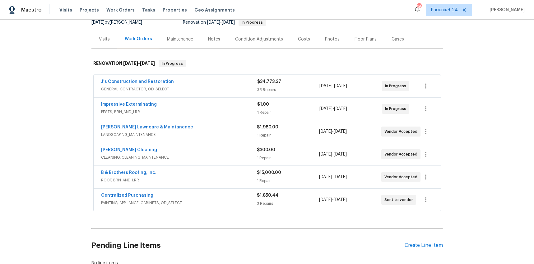
scroll to position [75, 0]
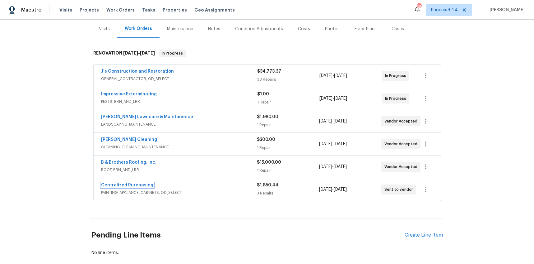
click at [122, 183] on link "Centralized Purchasing" at bounding box center [127, 185] width 52 height 4
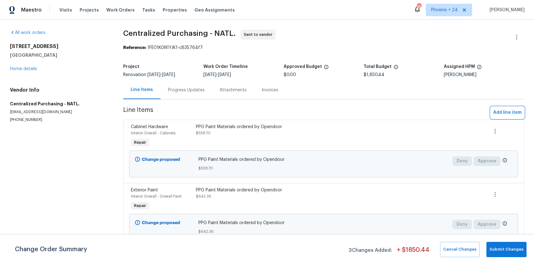
click at [512, 115] on span "Add line item" at bounding box center [507, 113] width 28 height 8
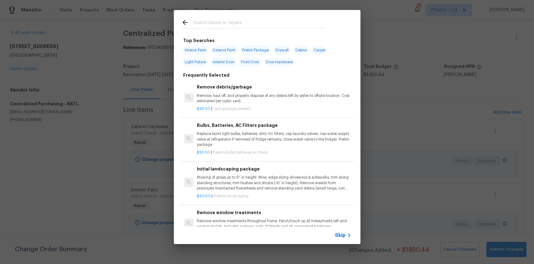
click at [289, 23] on input "text" at bounding box center [259, 23] width 132 height 9
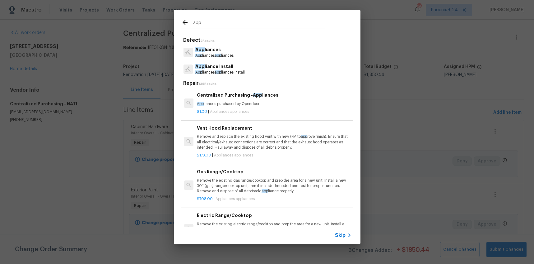
type input "app"
click at [287, 103] on p "App liances purchased by Opendoor" at bounding box center [274, 103] width 154 height 5
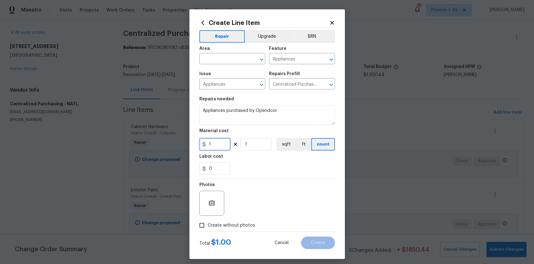
click at [222, 149] on input "1" at bounding box center [214, 144] width 31 height 12
type input "1178.81"
click at [215, 66] on span "Area ​" at bounding box center [232, 55] width 66 height 25
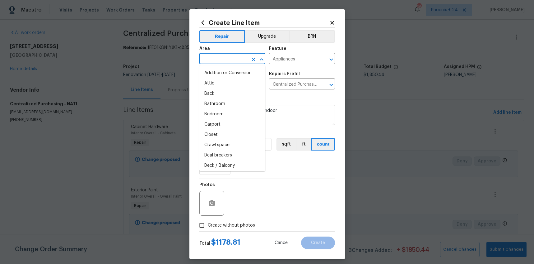
click at [214, 63] on input "text" at bounding box center [223, 59] width 49 height 10
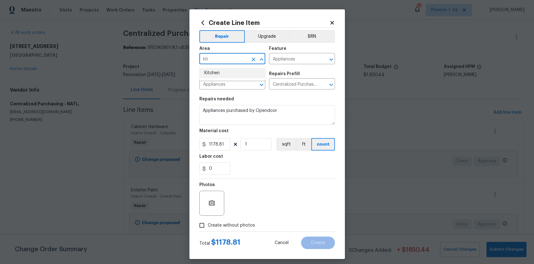
type input "kit"
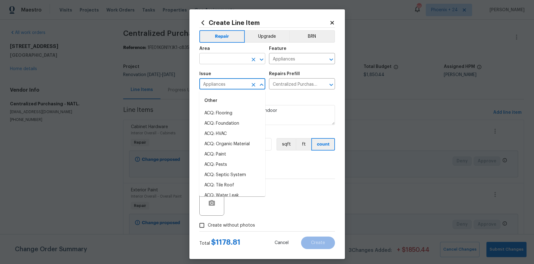
click at [211, 60] on input "text" at bounding box center [223, 59] width 49 height 10
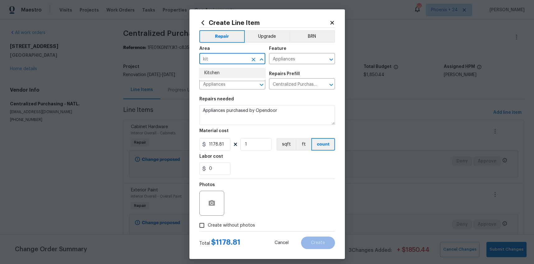
click at [211, 71] on li "Kitchen" at bounding box center [232, 73] width 66 height 10
type input "Kitchen"
drag, startPoint x: 233, startPoint y: 220, endPoint x: 236, endPoint y: 221, distance: 3.5
click at [233, 220] on label "Create without photos" at bounding box center [225, 225] width 59 height 12
click at [208, 220] on input "Create without photos" at bounding box center [202, 225] width 12 height 12
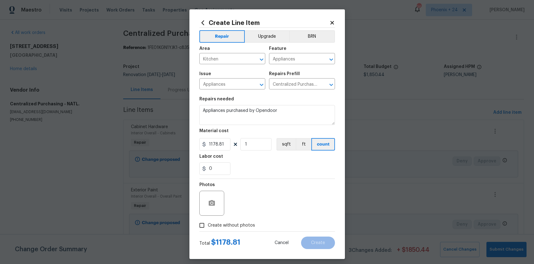
checkbox input "true"
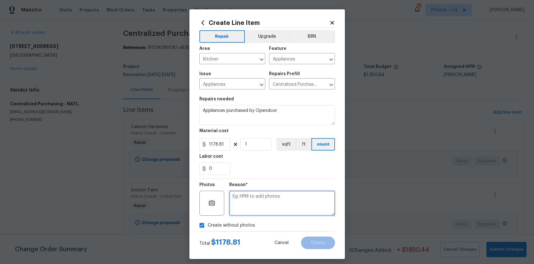
click at [245, 205] on textarea at bounding box center [282, 202] width 106 height 25
type textarea "NA"
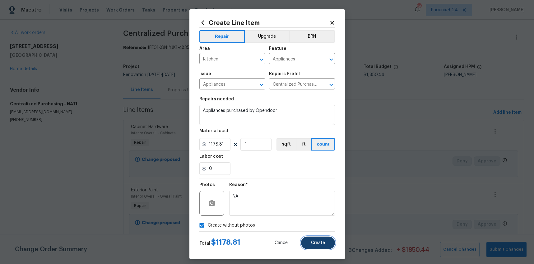
click at [314, 247] on button "Create" at bounding box center [318, 242] width 34 height 12
